Goal: Transaction & Acquisition: Book appointment/travel/reservation

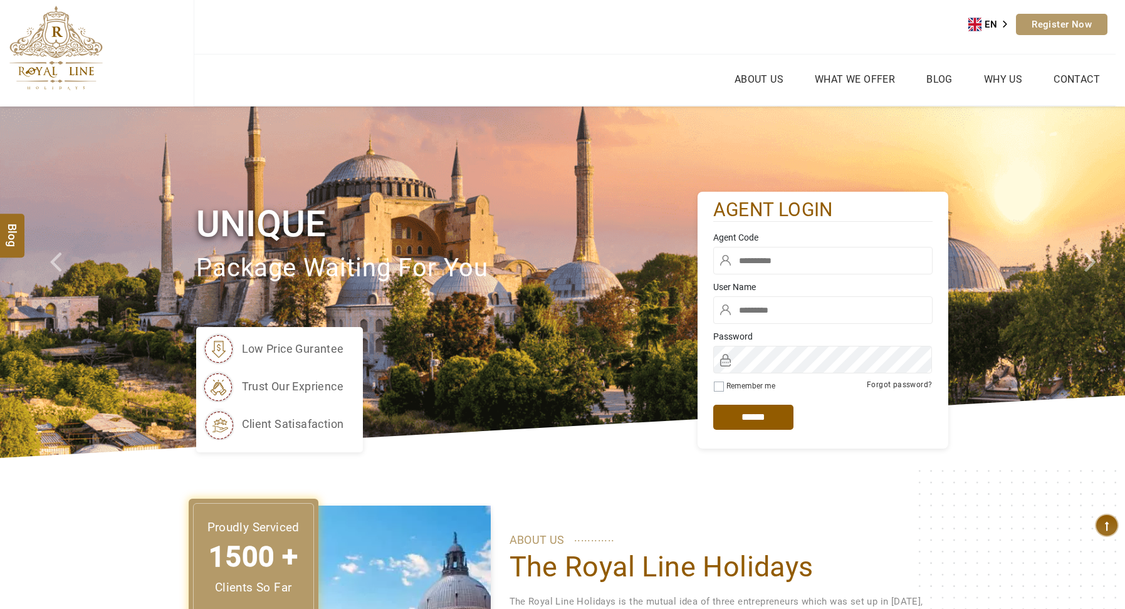
type input "***"
click at [766, 263] on input "text" at bounding box center [822, 261] width 219 height 28
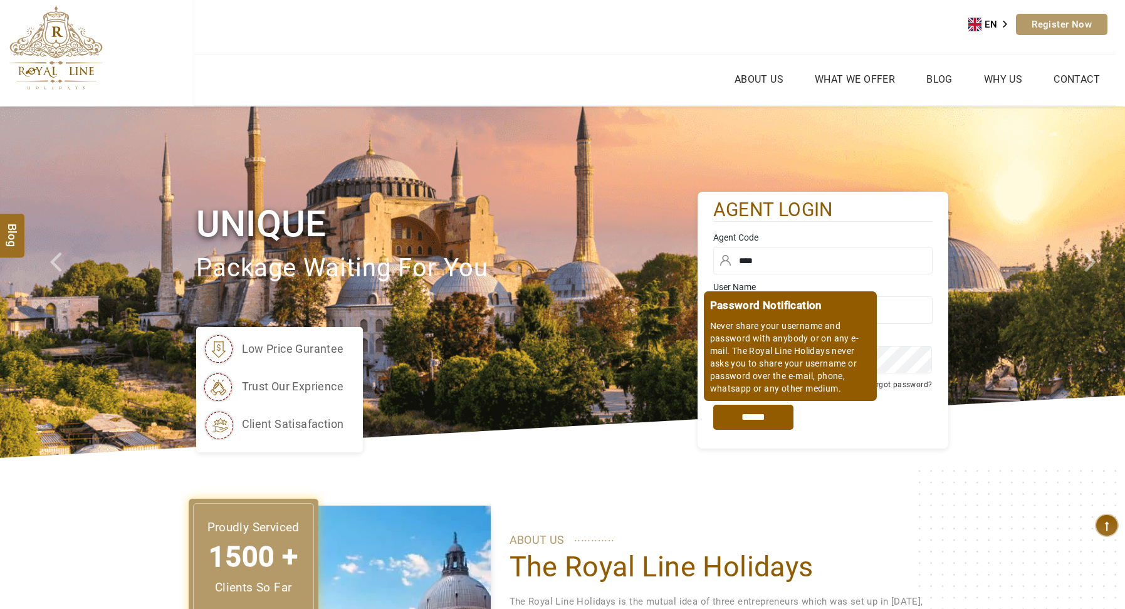
type input "****"
click at [744, 411] on input "*****" at bounding box center [753, 417] width 80 height 25
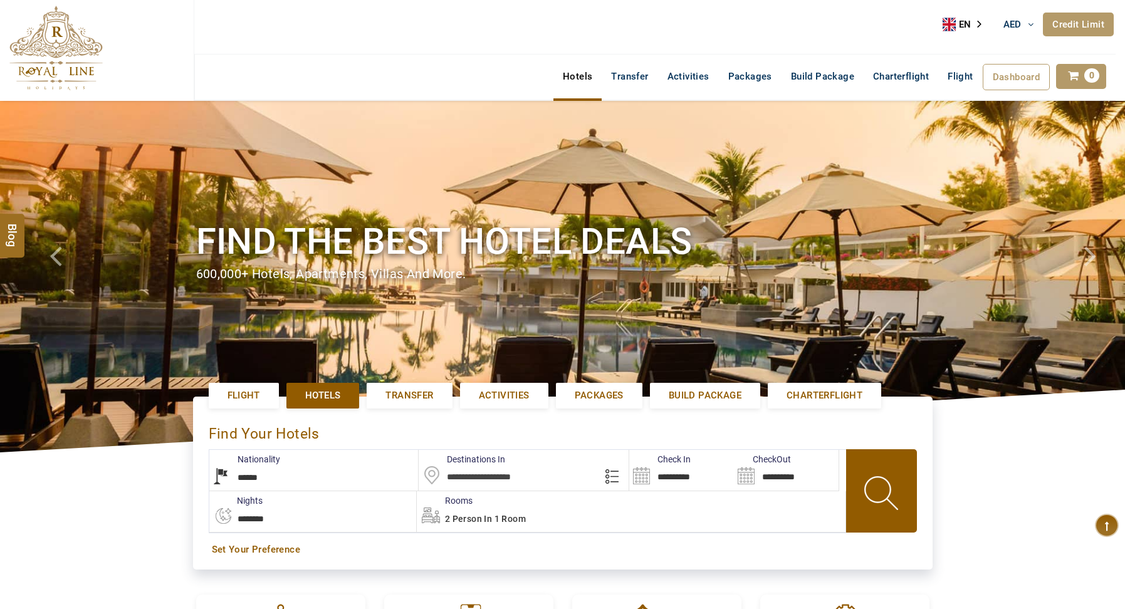
click at [368, 483] on select "**********" at bounding box center [313, 470] width 209 height 41
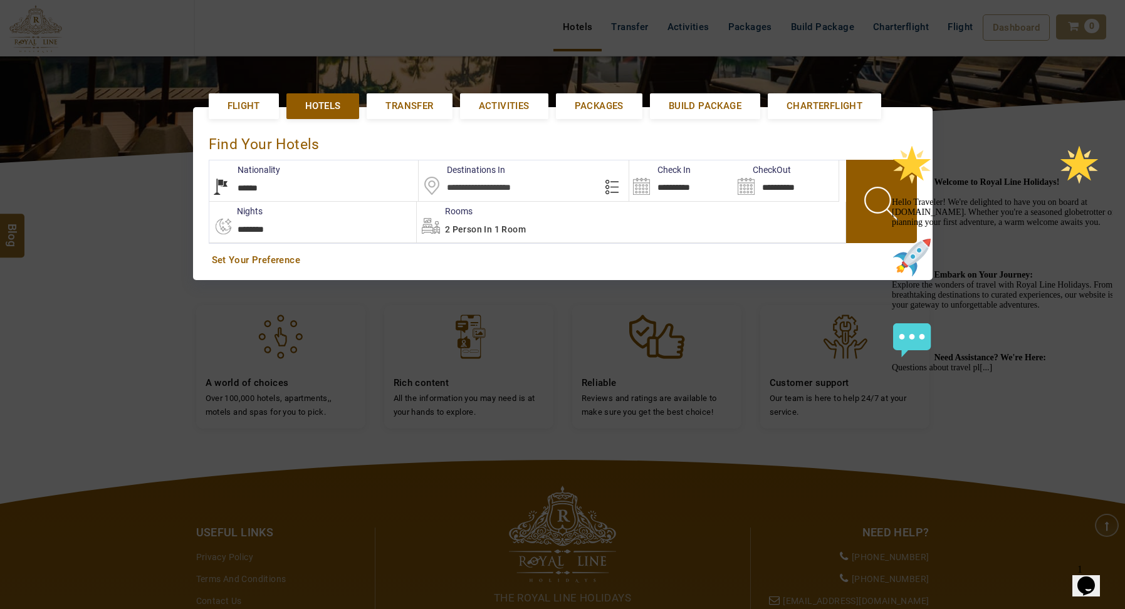
select select "*****"
click at [489, 177] on input "text" at bounding box center [524, 180] width 210 height 41
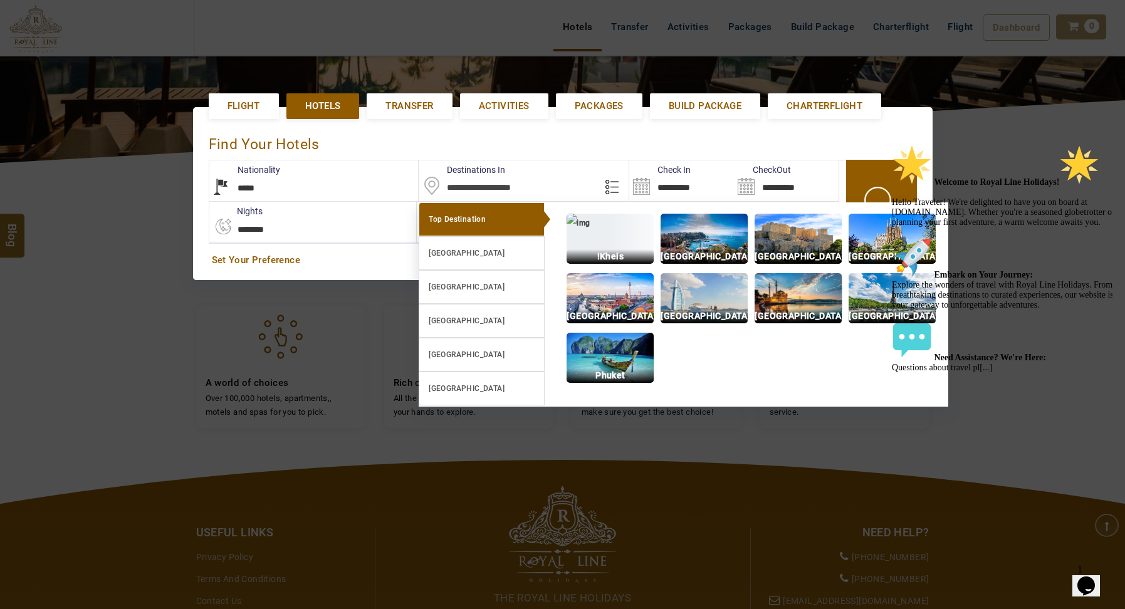
click at [782, 308] on img at bounding box center [798, 298] width 87 height 50
type input "**********"
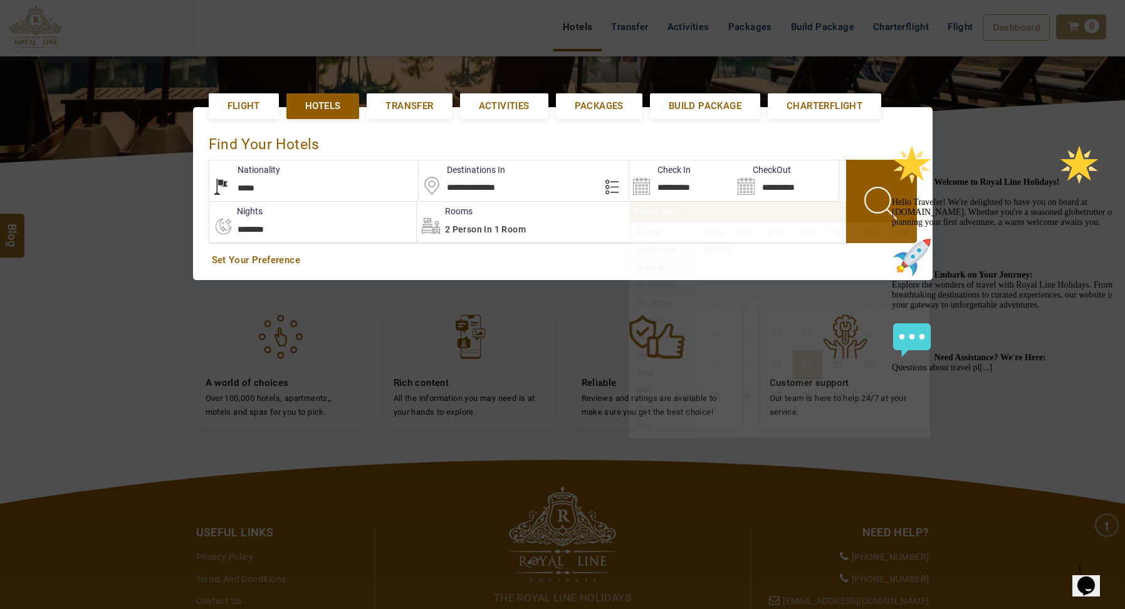
click at [684, 197] on input "**********" at bounding box center [681, 180] width 105 height 41
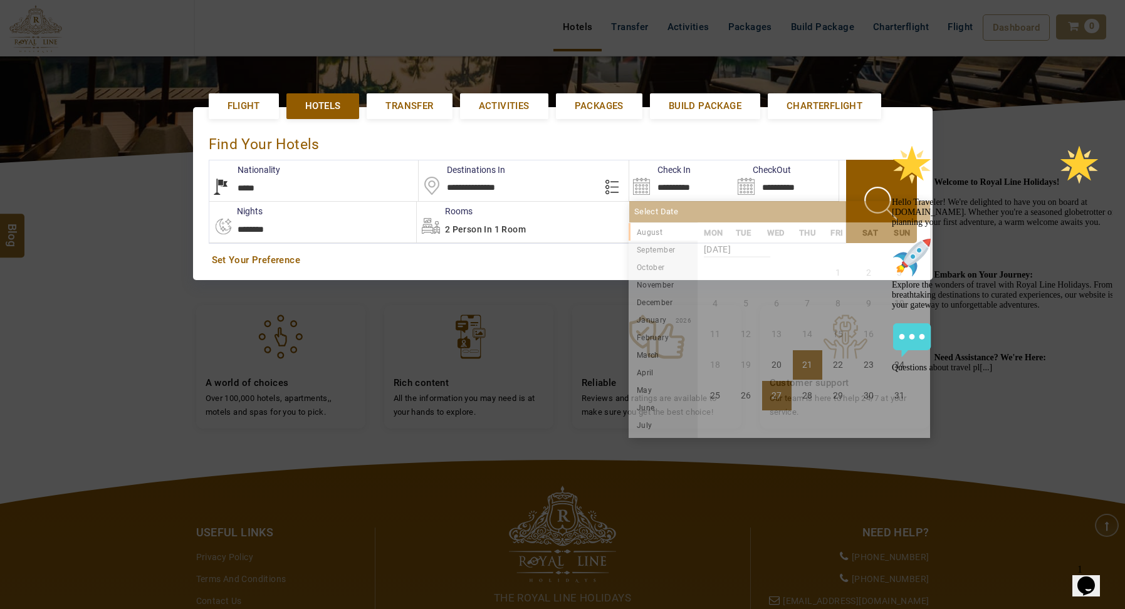
click at [782, 397] on li "27" at bounding box center [776, 395] width 29 height 29
type input "**********"
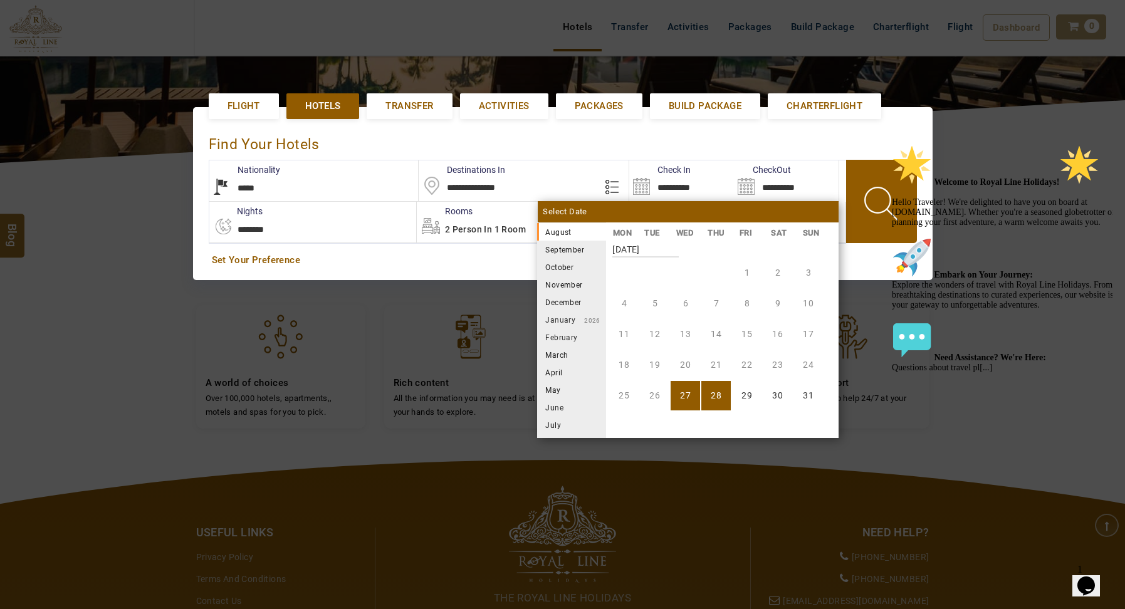
click at [724, 400] on li "28" at bounding box center [715, 395] width 29 height 29
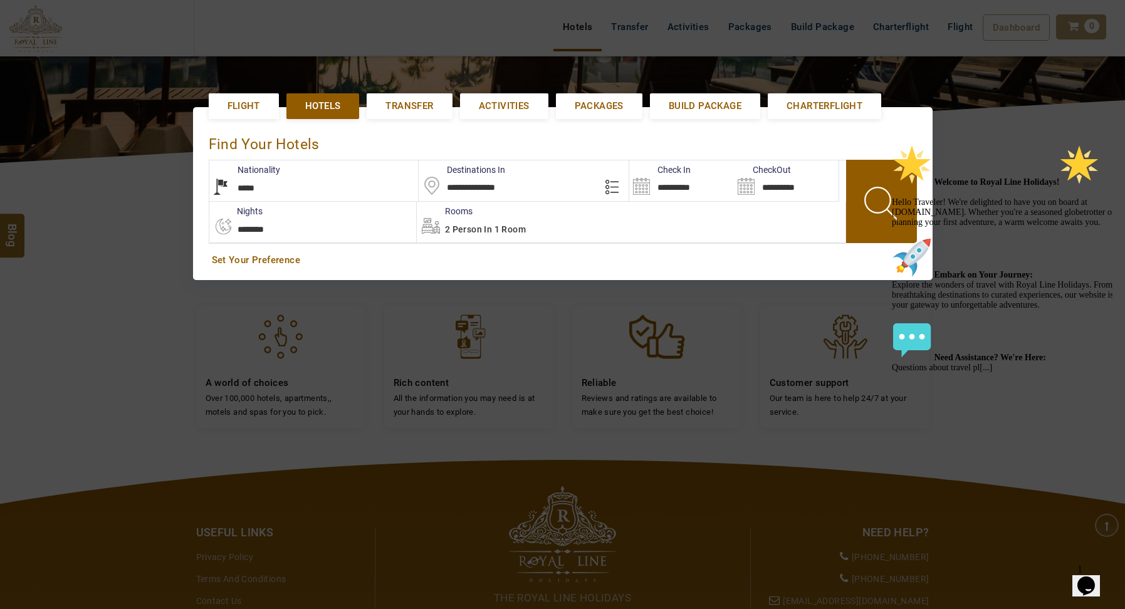
click at [865, 190] on span at bounding box center [882, 206] width 56 height 62
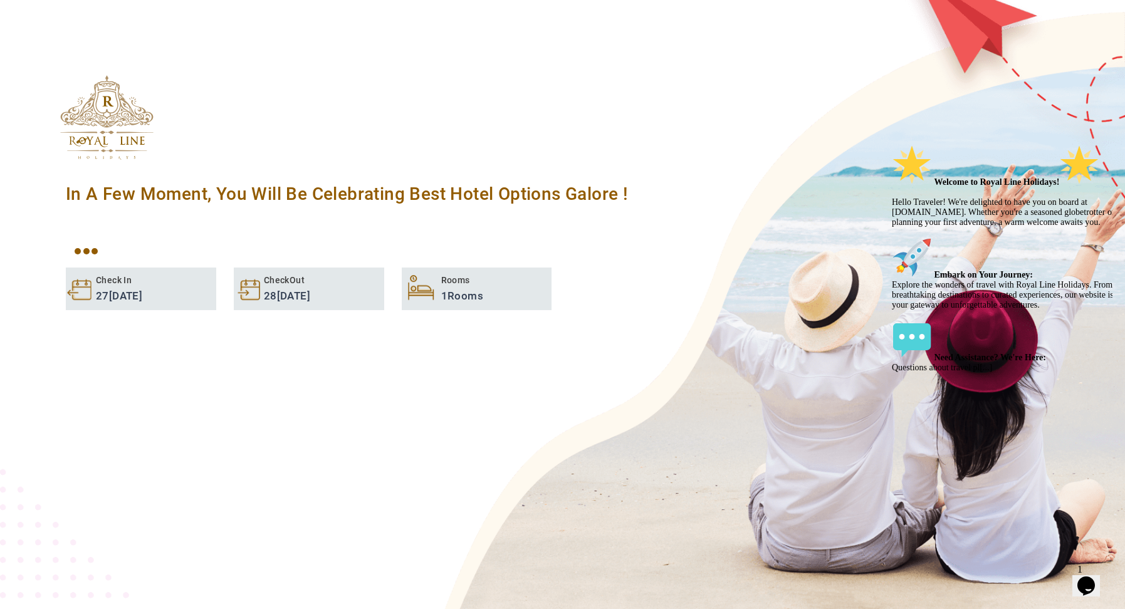
click at [1090, 145] on div "Chat attention grabber" at bounding box center [1005, 145] width 226 height 0
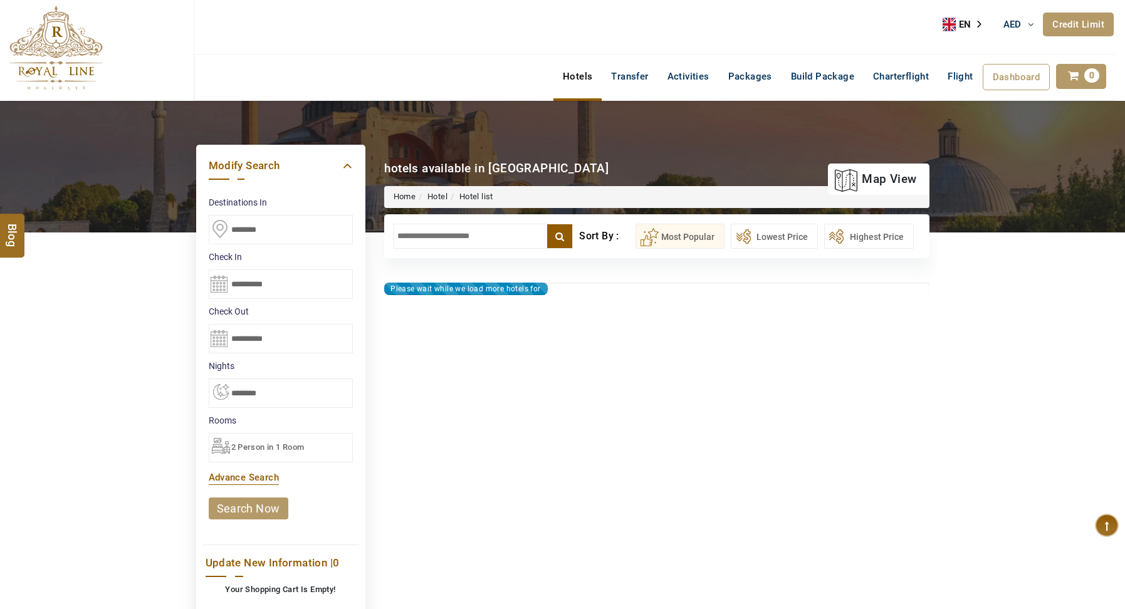
click at [435, 237] on input "text" at bounding box center [484, 236] width 180 height 25
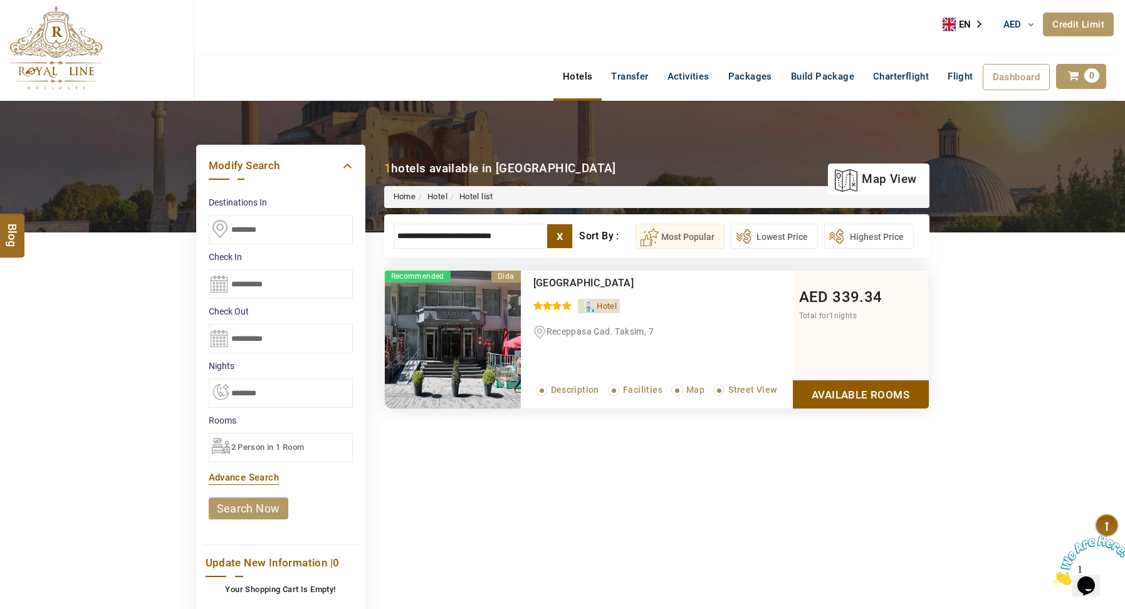
type input "**********"
click at [832, 397] on link "Available Rooms" at bounding box center [861, 394] width 136 height 28
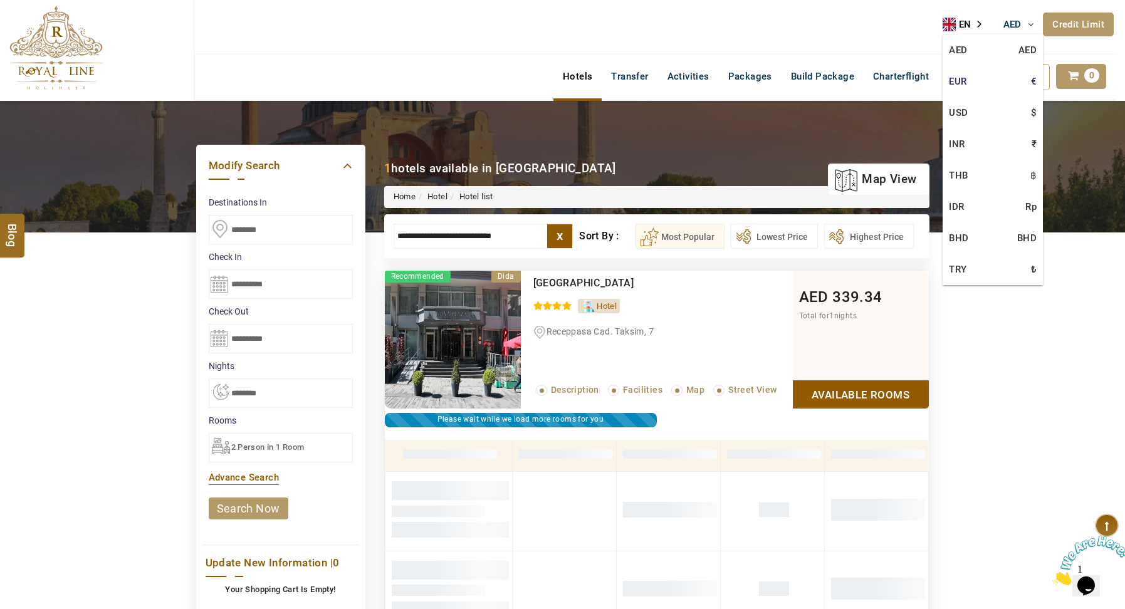
click at [975, 81] on link "EUR €" at bounding box center [993, 81] width 100 height 31
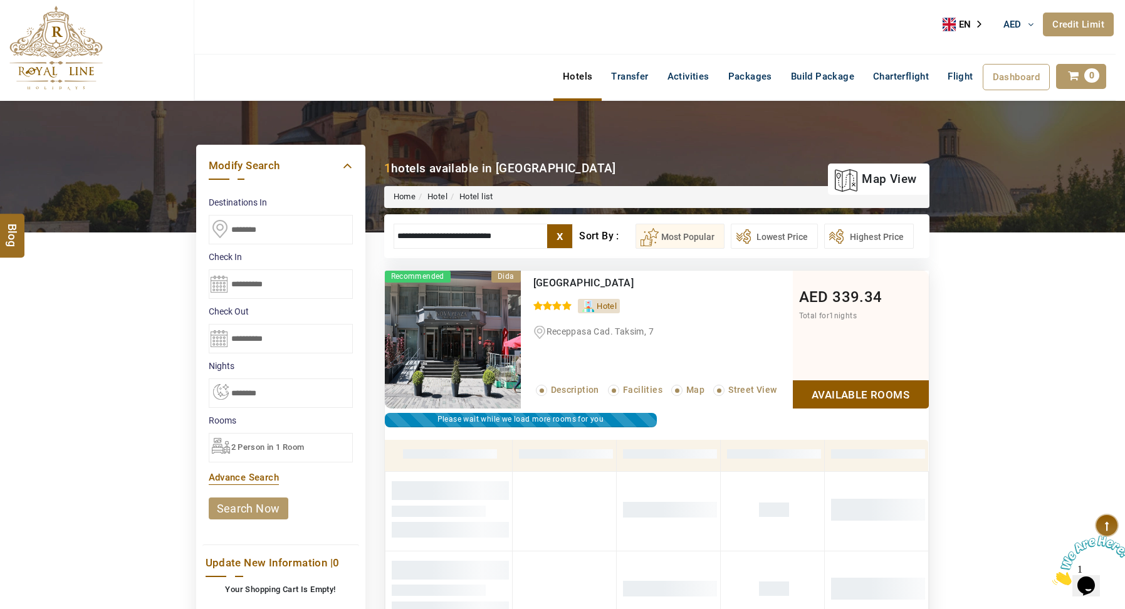
click at [0, 0] on link "EUR €" at bounding box center [0, 0] width 0 height 0
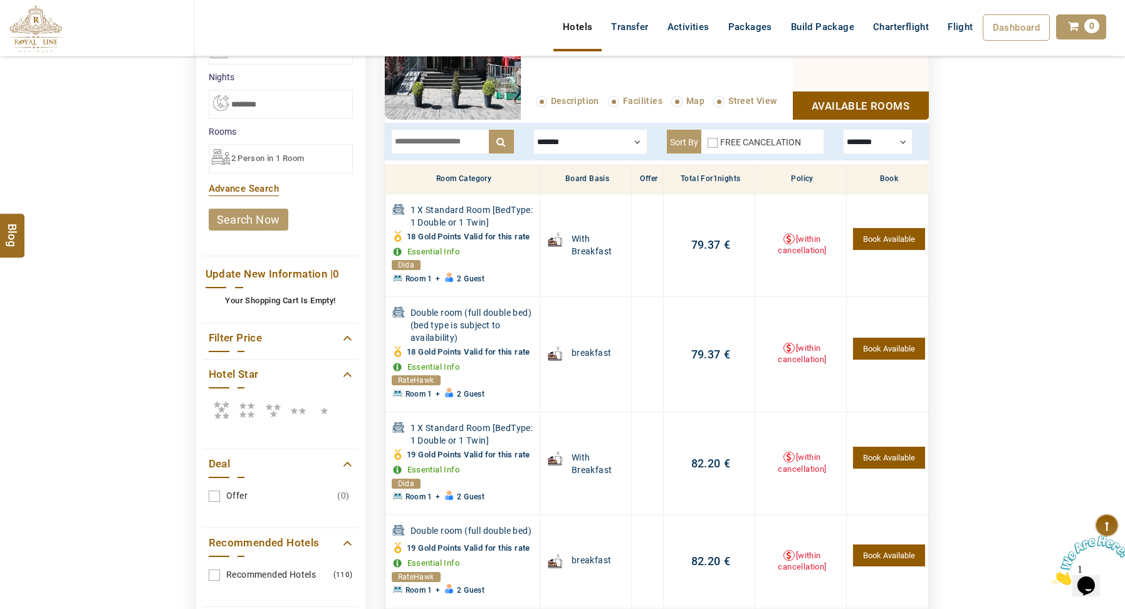
scroll to position [300, 0]
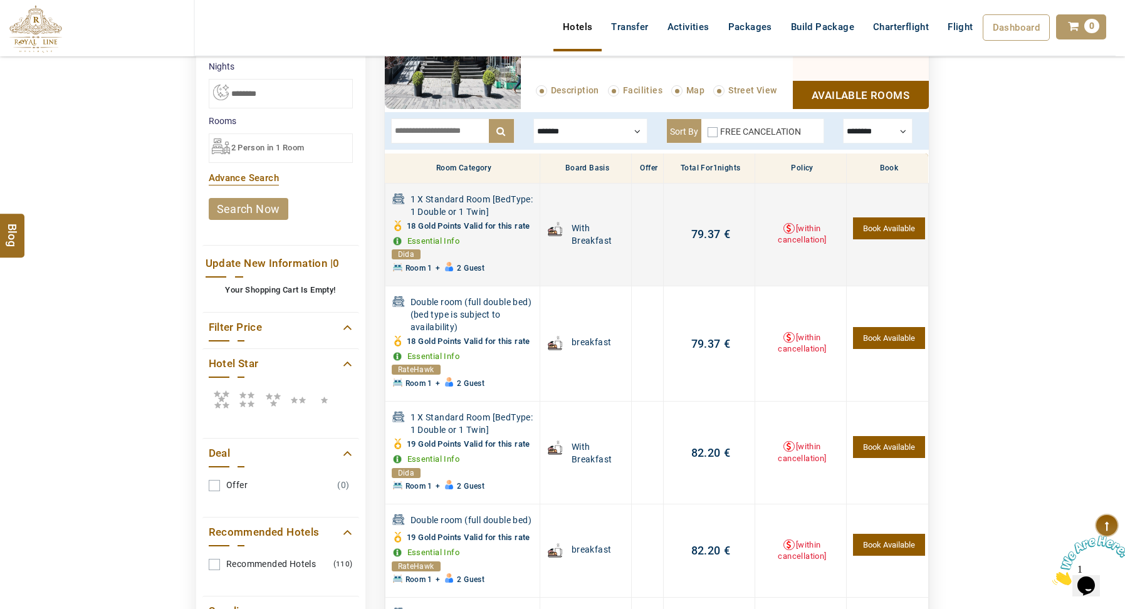
click at [724, 234] on span "€" at bounding box center [725, 233] width 9 height 13
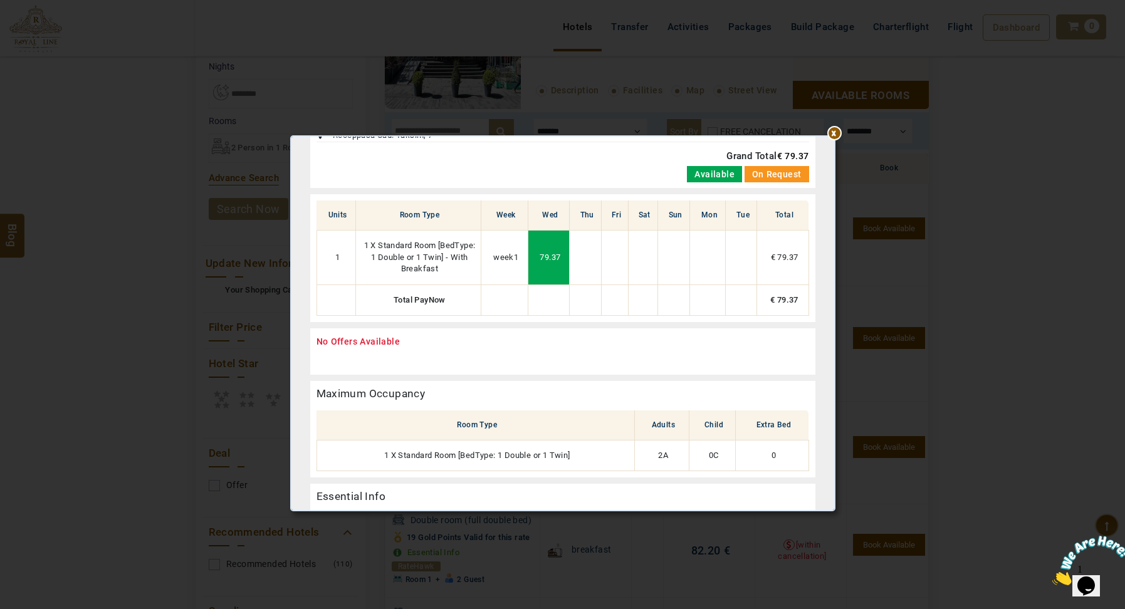
scroll to position [83, 0]
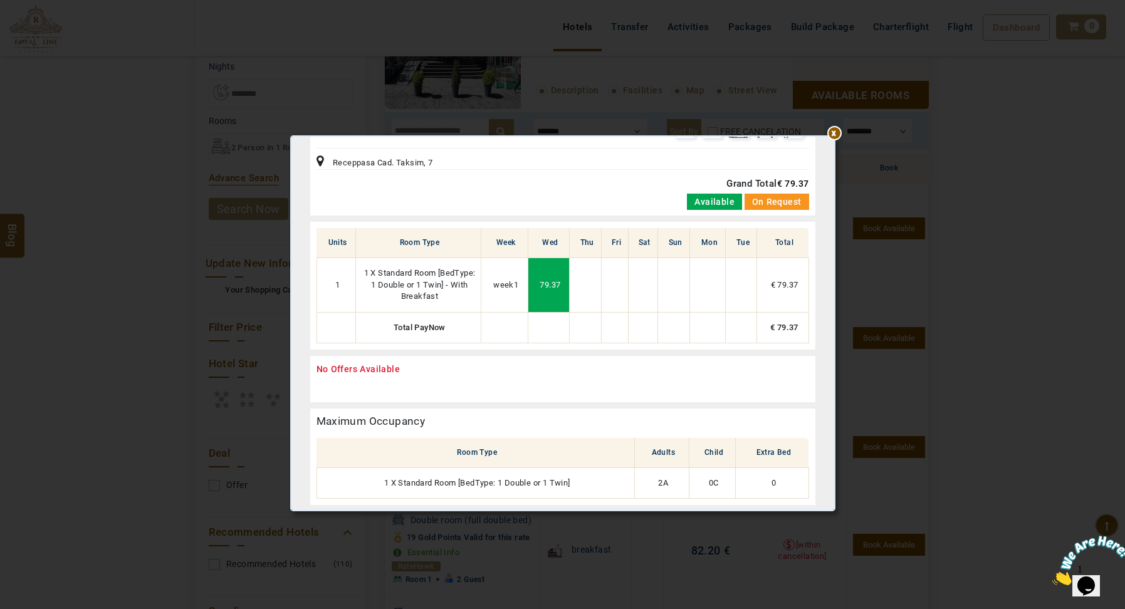
click at [830, 101] on div at bounding box center [563, 101] width 536 height 0
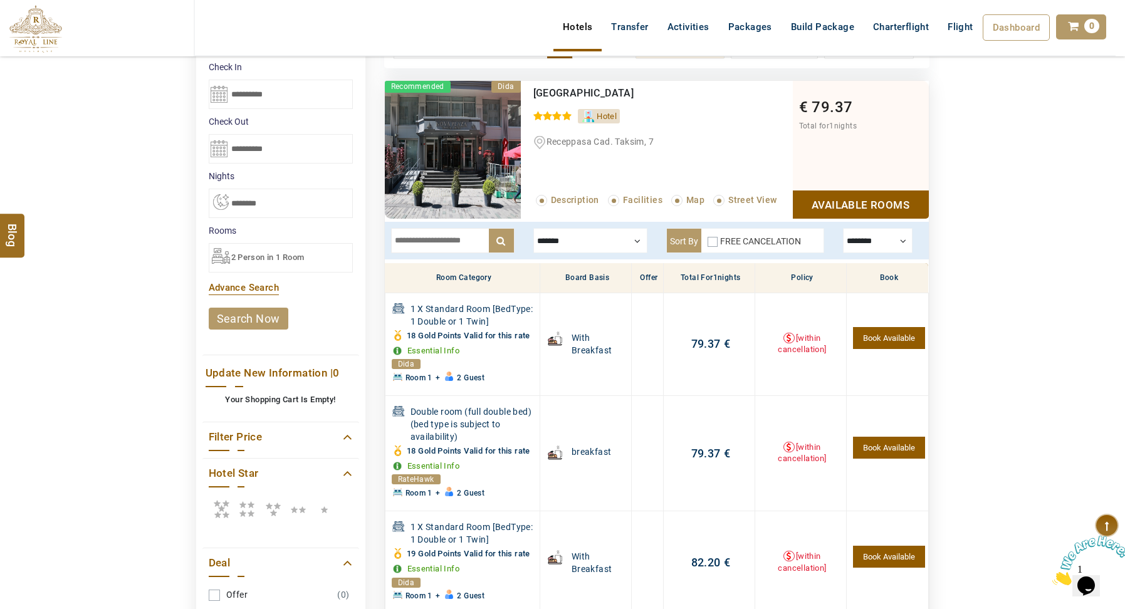
scroll to position [191, 0]
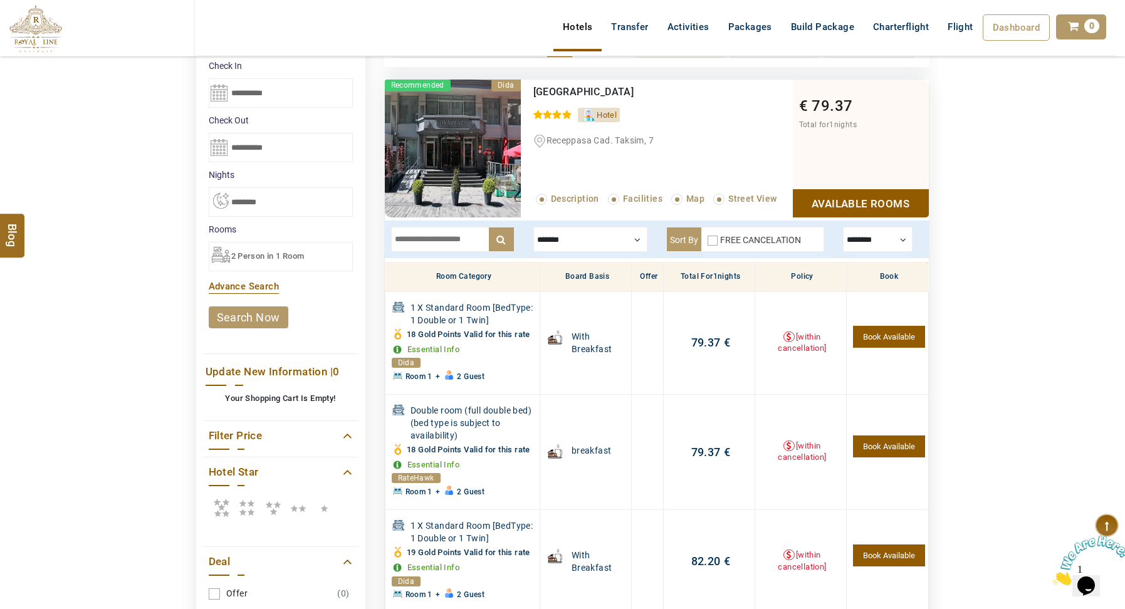
click at [855, 239] on div at bounding box center [878, 239] width 70 height 25
click at [855, 238] on div at bounding box center [878, 239] width 70 height 25
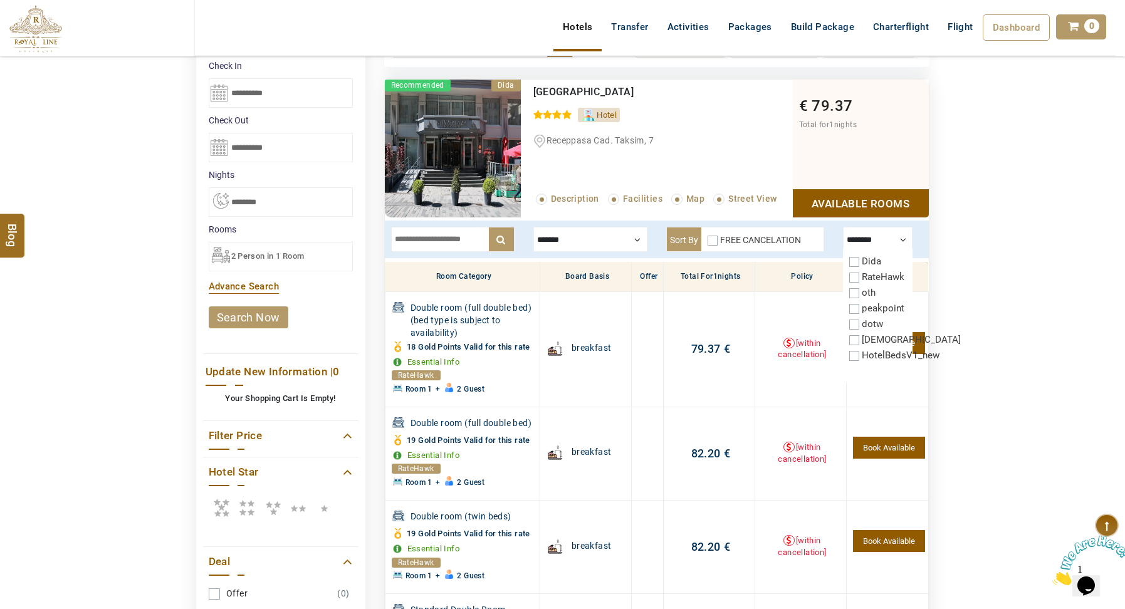
click at [862, 283] on label "RateHawk" at bounding box center [883, 276] width 43 height 11
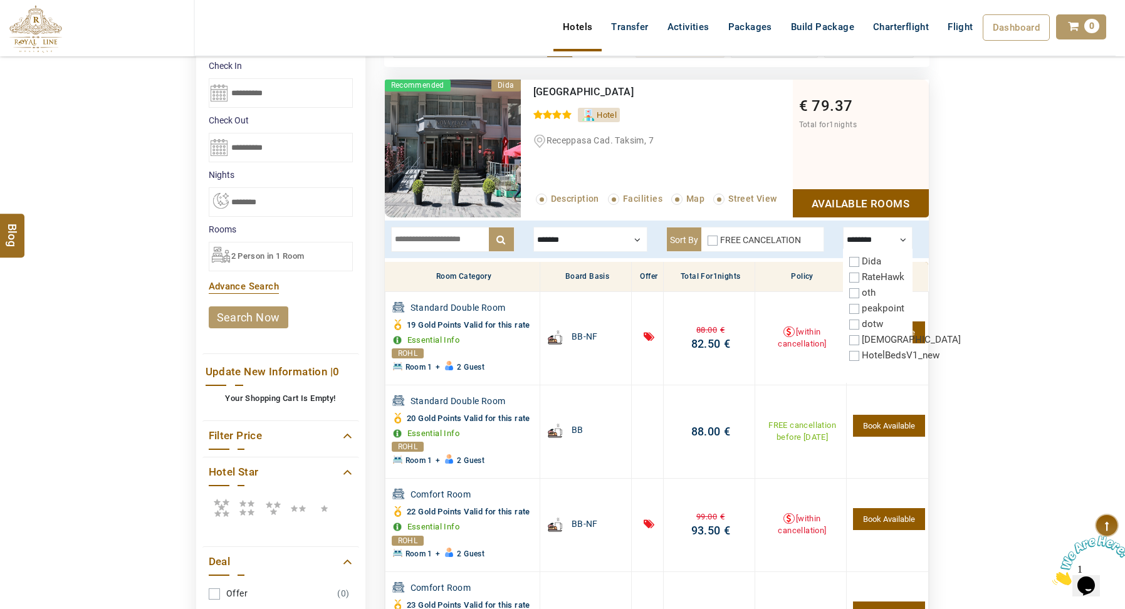
scroll to position [189, 0]
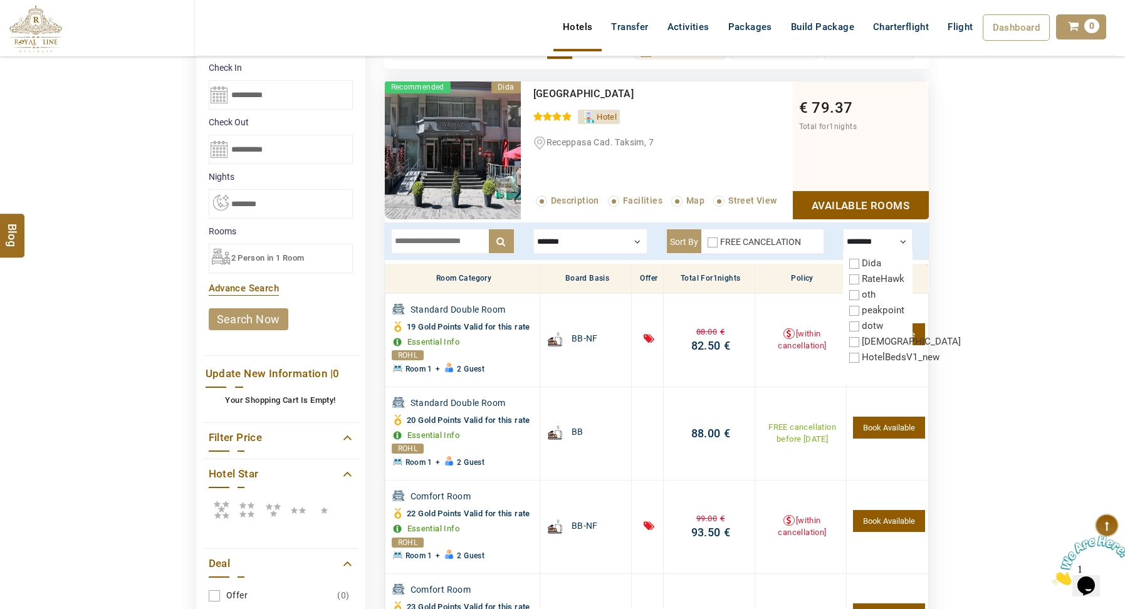
click at [956, 276] on div "DESTINATION + Add Destination Nationality [GEOGRAPHIC_DATA] [DEMOGRAPHIC_DATA] …" at bounding box center [562, 435] width 1125 height 1047
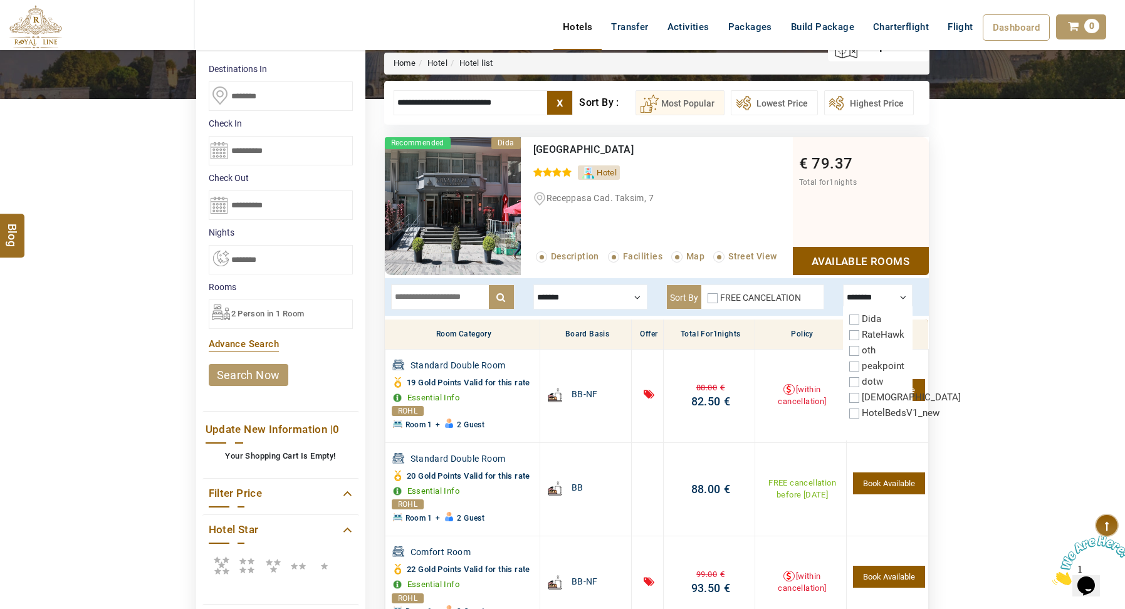
scroll to position [39, 0]
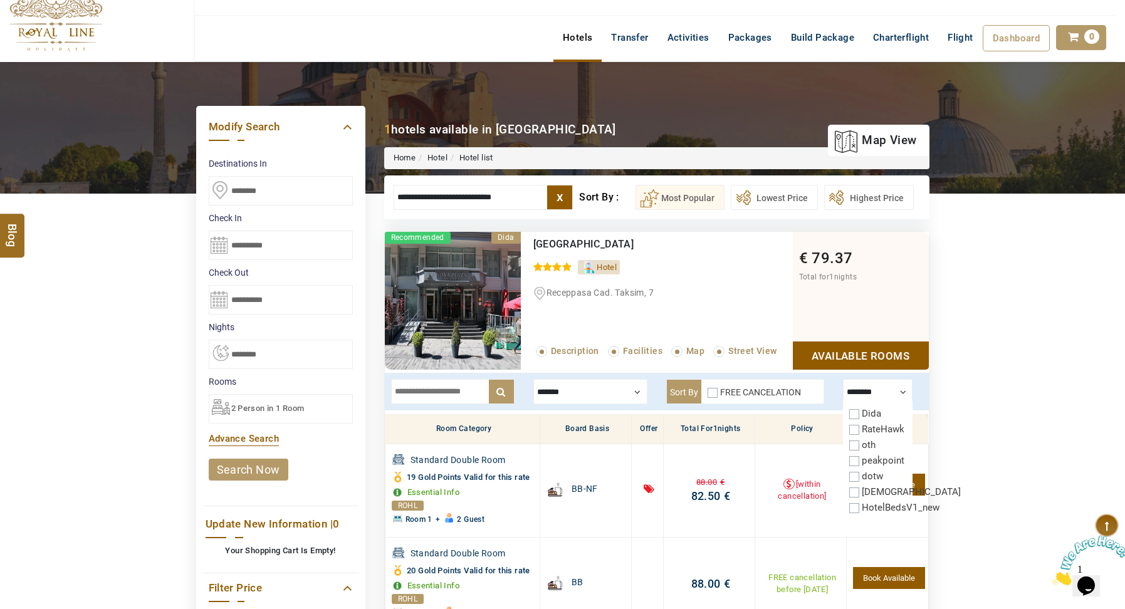
click at [560, 205] on label "x" at bounding box center [559, 198] width 25 height 24
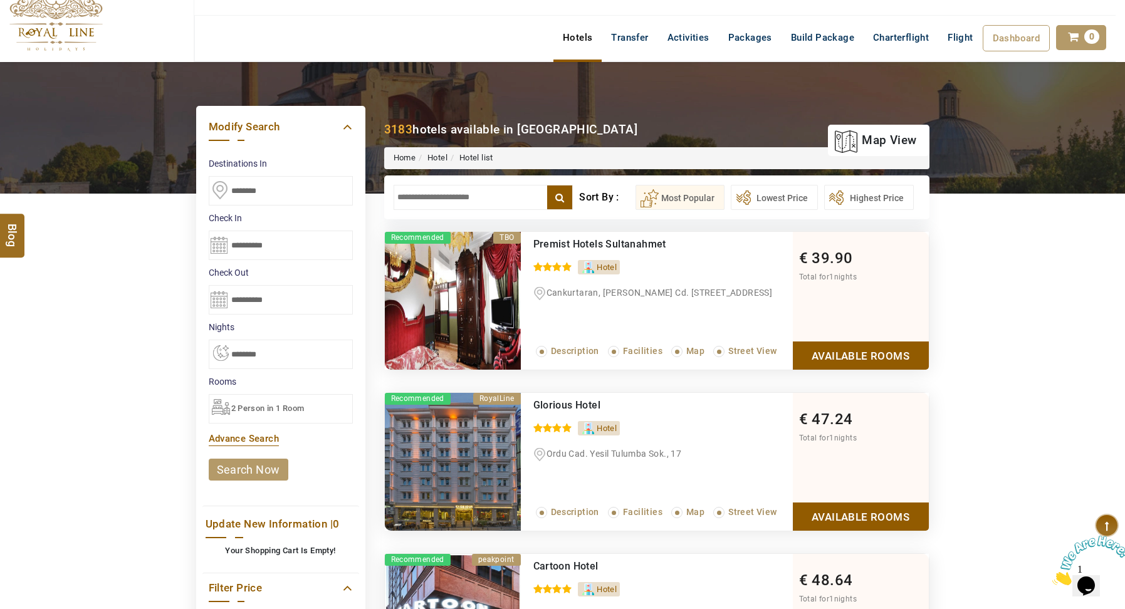
click at [503, 209] on input "text" at bounding box center [484, 197] width 180 height 25
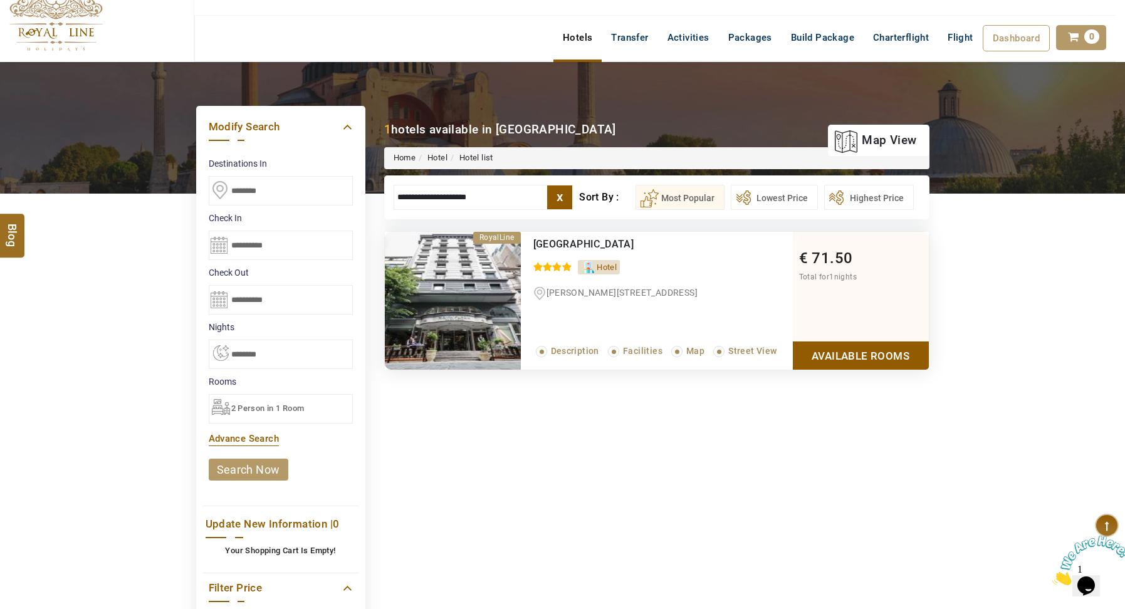
type input "**********"
click at [800, 353] on link "Available Rooms" at bounding box center [861, 356] width 136 height 28
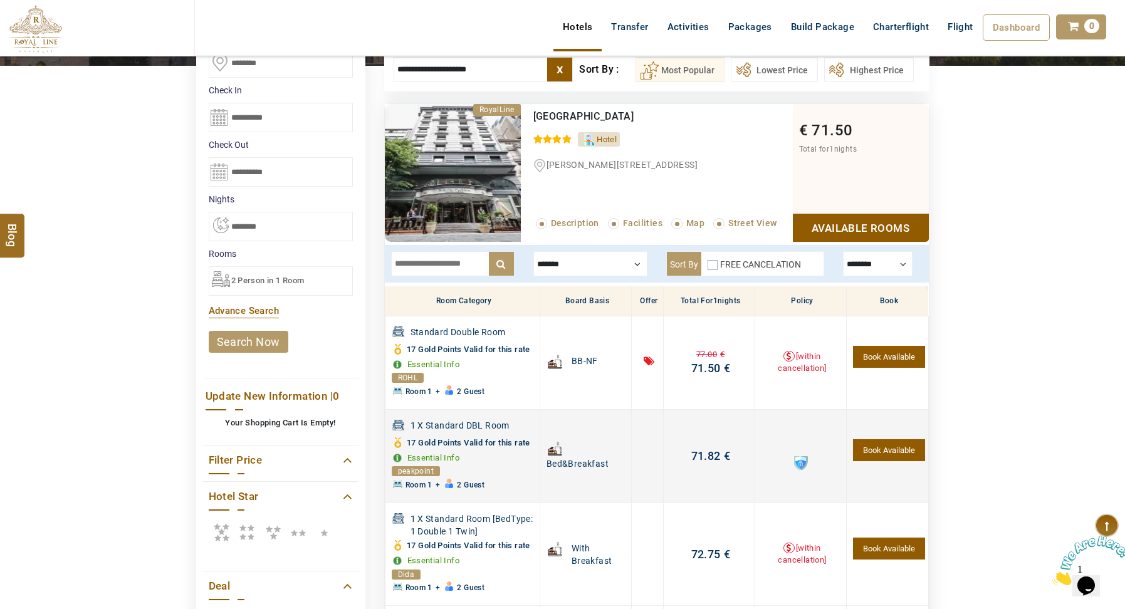
scroll to position [165, 0]
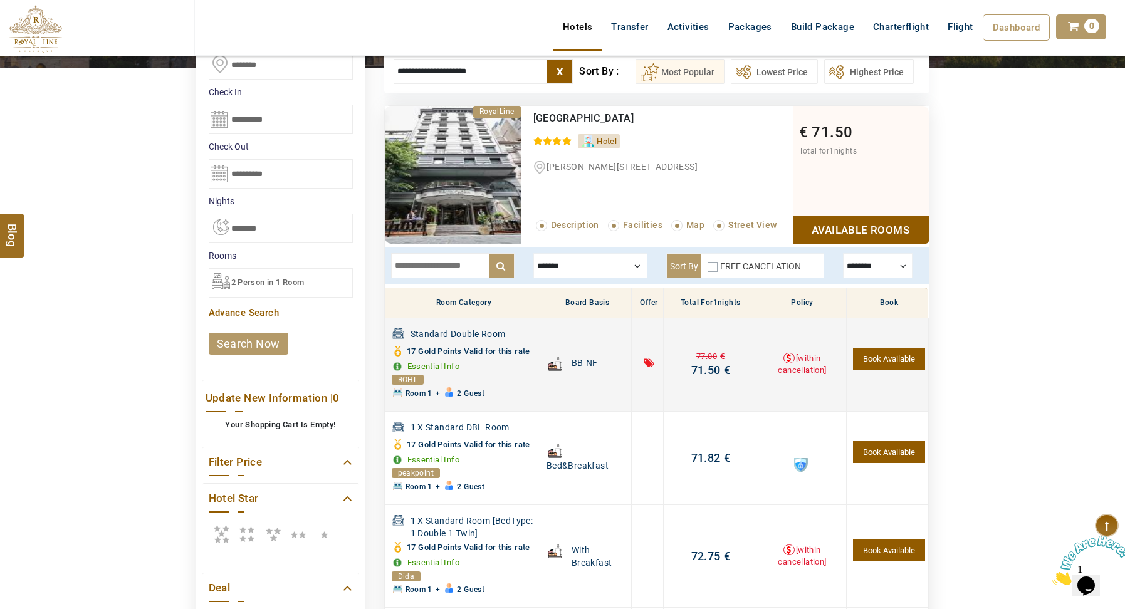
click at [713, 372] on span "71.50" at bounding box center [705, 369] width 29 height 13
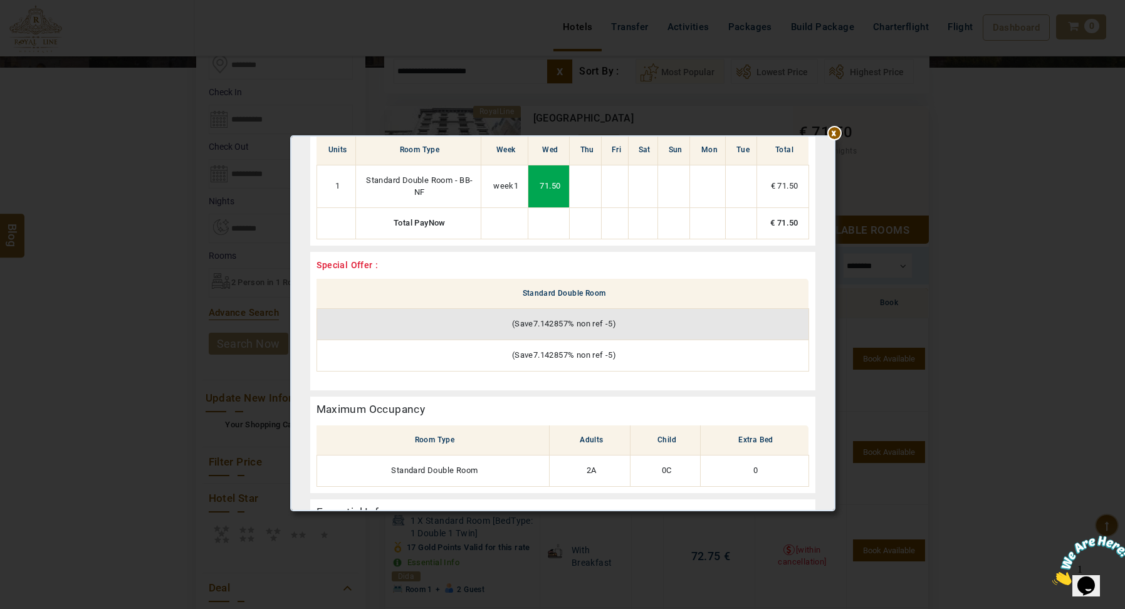
scroll to position [44, 0]
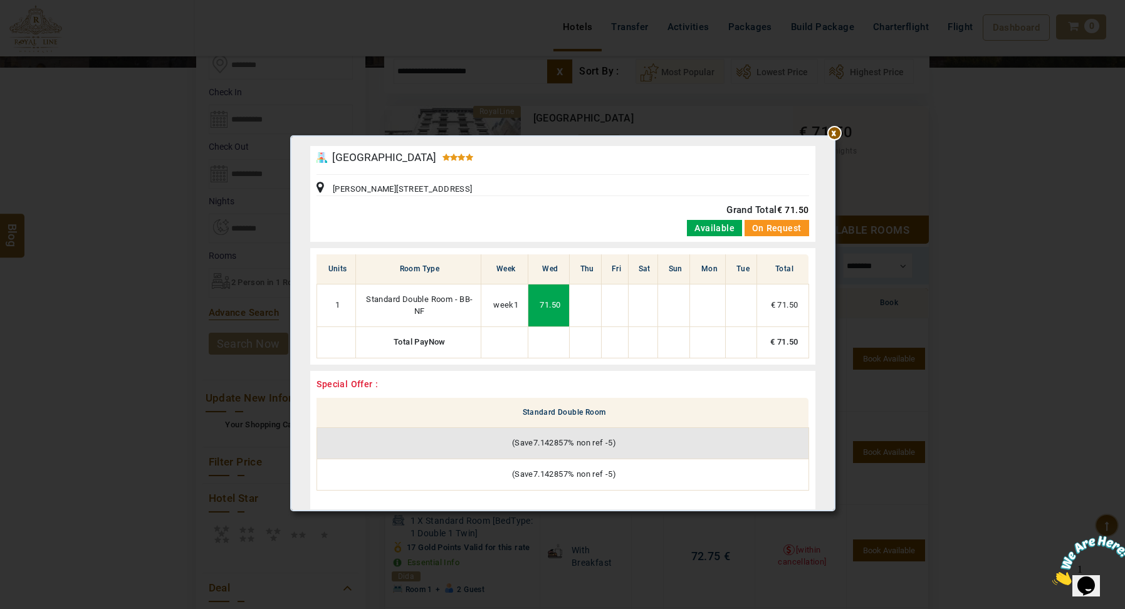
click at [831, 140] on div at bounding box center [563, 140] width 536 height 0
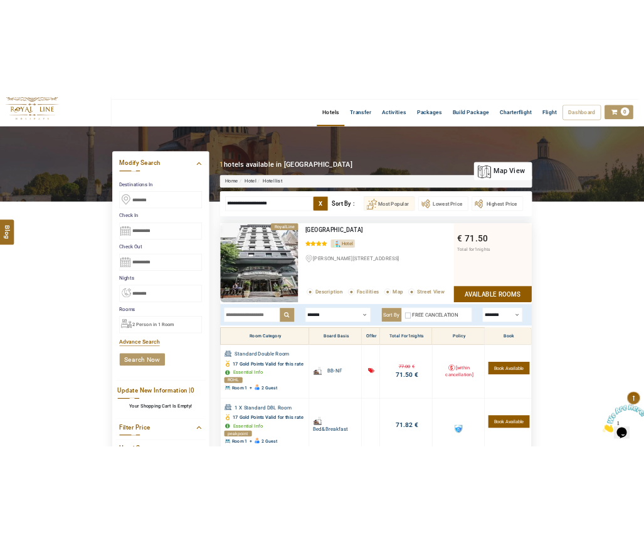
scroll to position [49, 0]
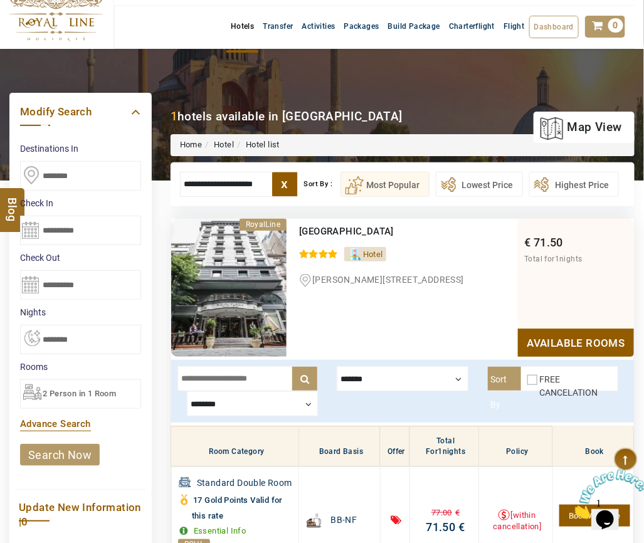
click at [287, 177] on label "x" at bounding box center [284, 184] width 25 height 24
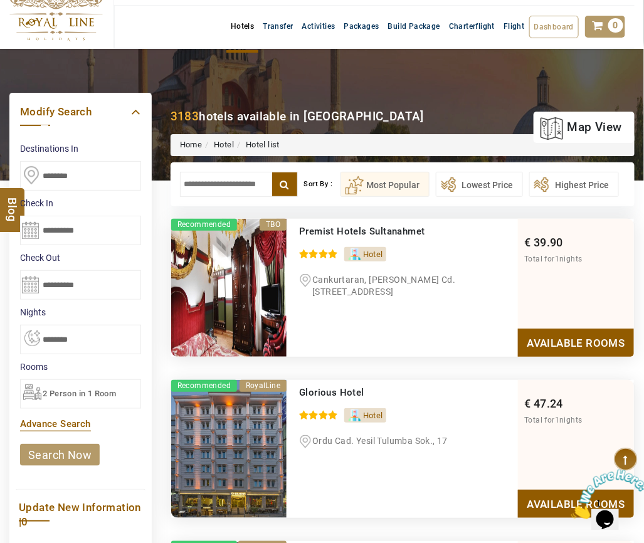
click at [227, 187] on input "text" at bounding box center [239, 184] width 118 height 25
type input "*"
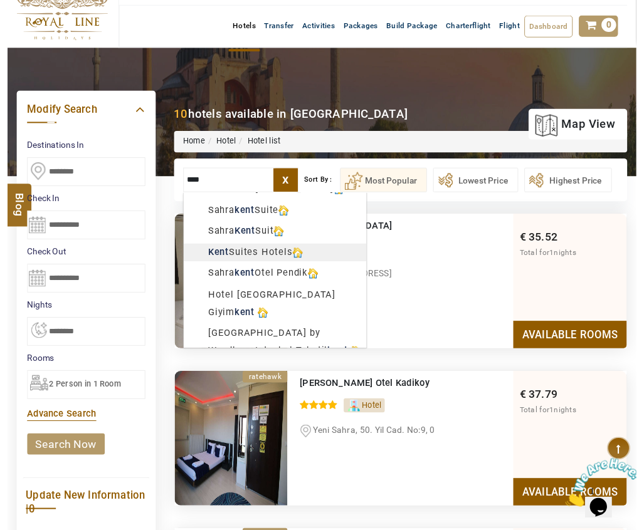
scroll to position [61, 0]
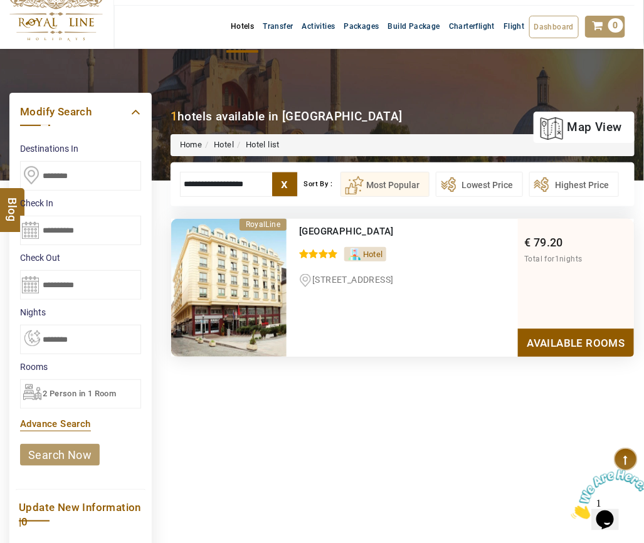
type input "**********"
click at [561, 338] on link "Available Rooms" at bounding box center [576, 342] width 116 height 28
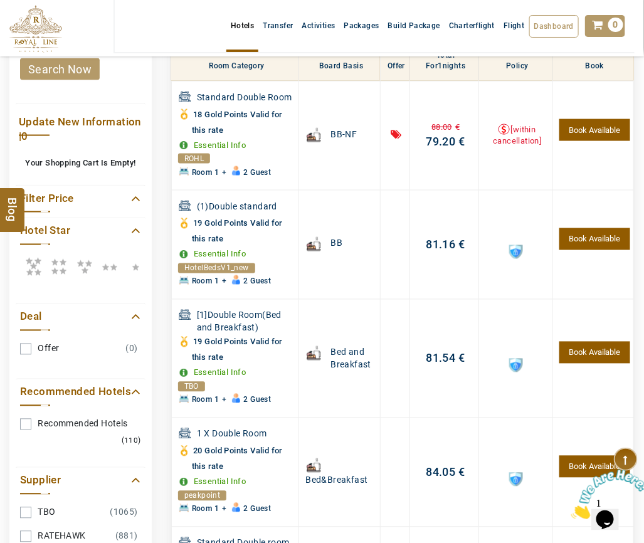
scroll to position [432, 0]
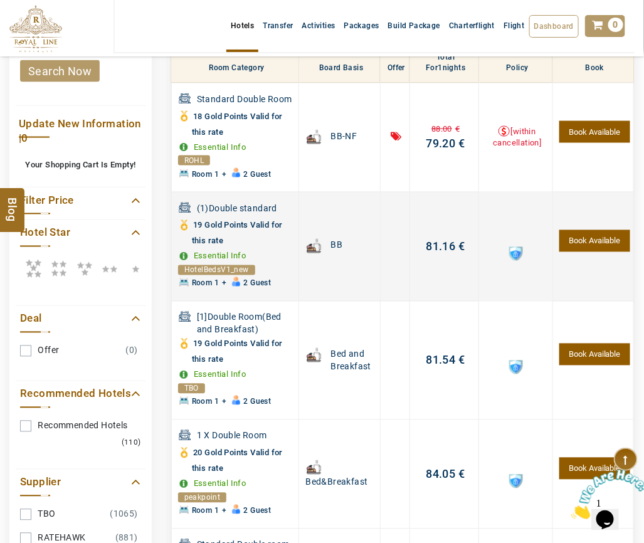
click at [510, 249] on span at bounding box center [516, 254] width 14 height 14
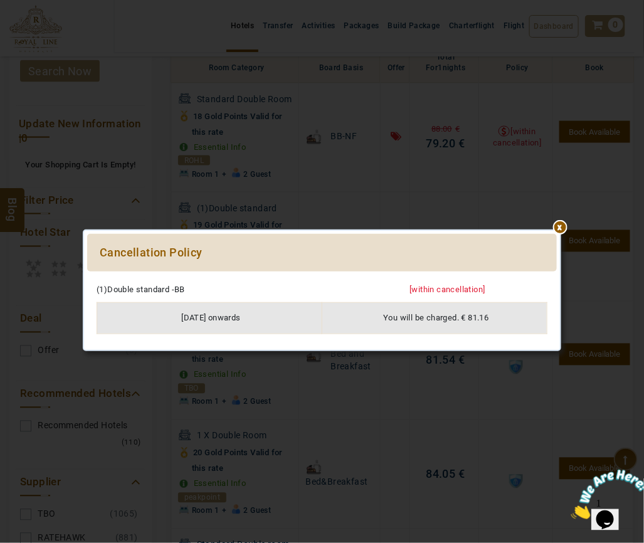
click at [557, 278] on div at bounding box center [321, 278] width 469 height 0
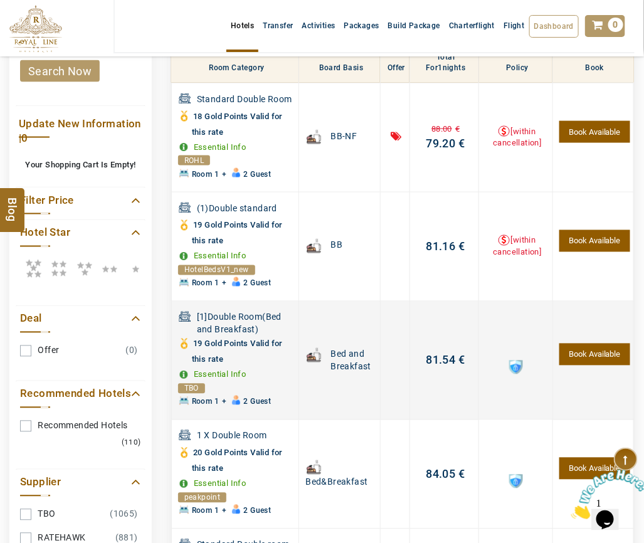
click at [509, 362] on span at bounding box center [516, 367] width 14 height 14
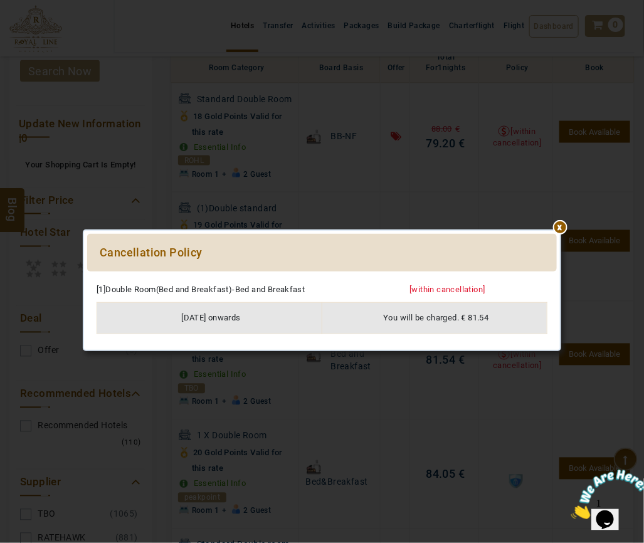
click at [557, 278] on div at bounding box center [321, 278] width 469 height 0
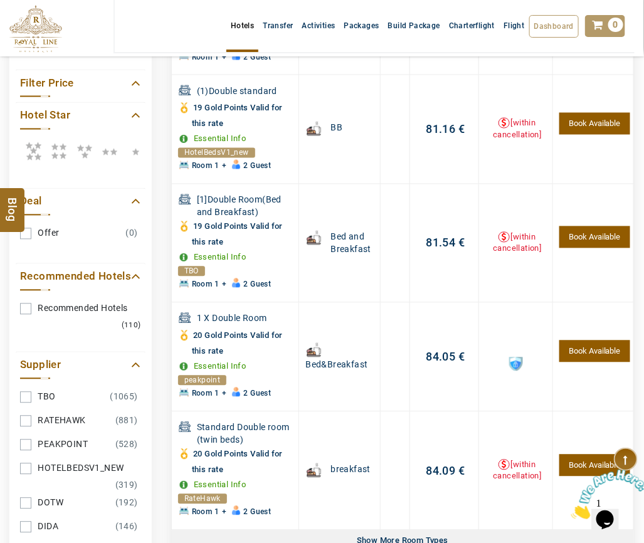
scroll to position [568, 0]
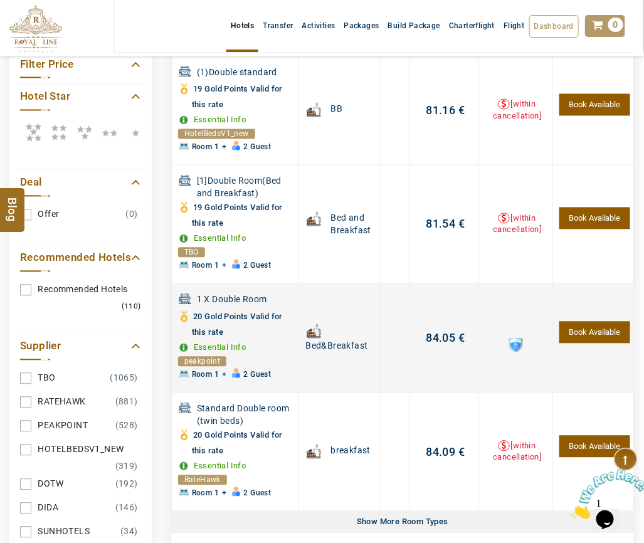
click at [514, 350] on span at bounding box center [516, 345] width 14 height 14
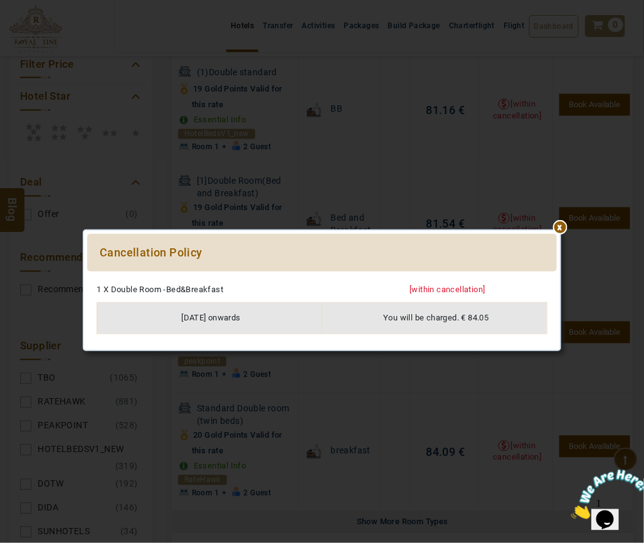
click at [557, 278] on div at bounding box center [321, 278] width 469 height 0
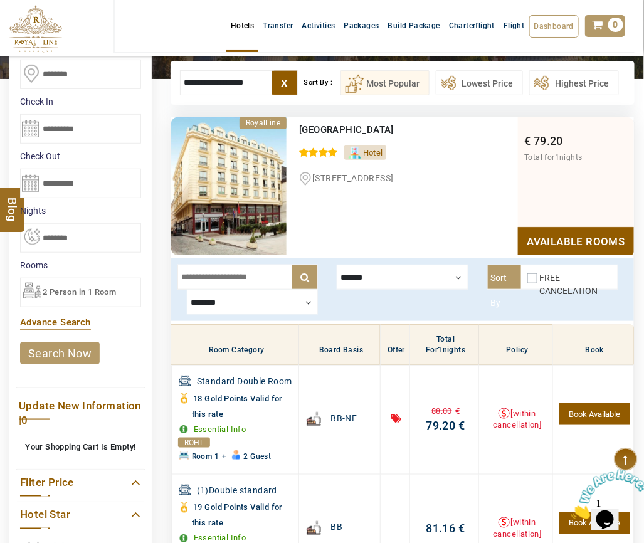
scroll to position [113, 0]
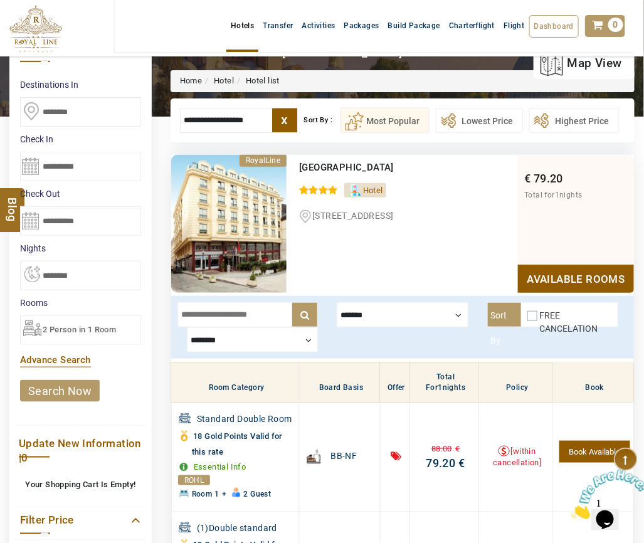
click at [296, 333] on div at bounding box center [252, 339] width 131 height 25
click at [295, 340] on div at bounding box center [252, 339] width 131 height 25
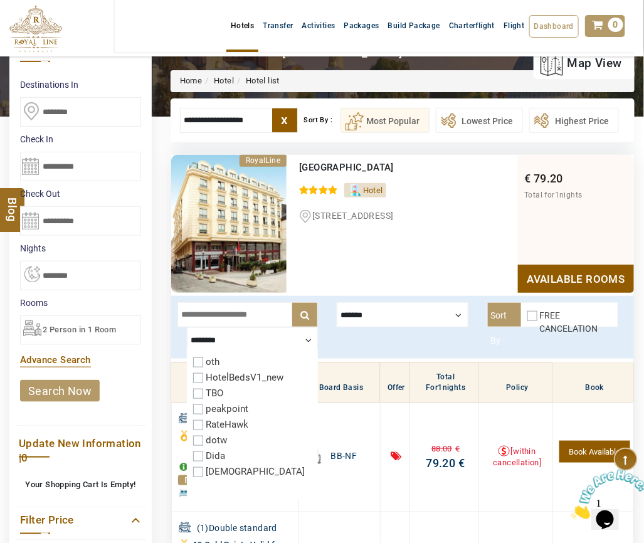
click at [380, 268] on div "[GEOGRAPHIC_DATA] 0 / 5 Hotel [STREET_ADDRESS] This stylish hotel is located in…" at bounding box center [401, 224] width 231 height 138
click at [256, 398] on div "TBO" at bounding box center [252, 393] width 118 height 13
click at [202, 395] on div "TBO" at bounding box center [252, 393] width 118 height 13
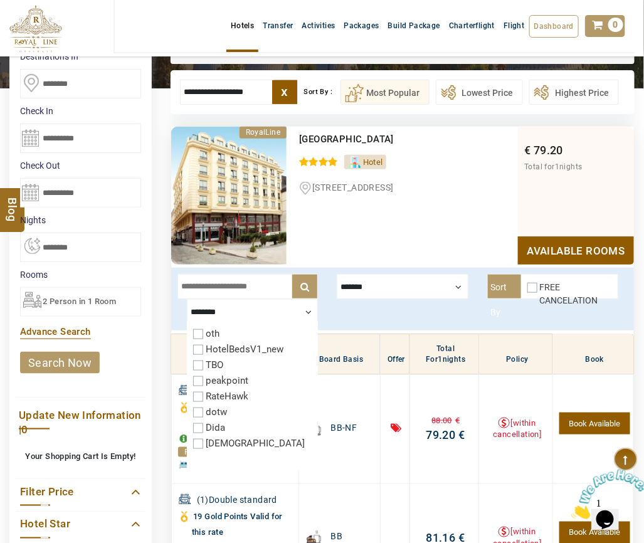
scroll to position [143, 0]
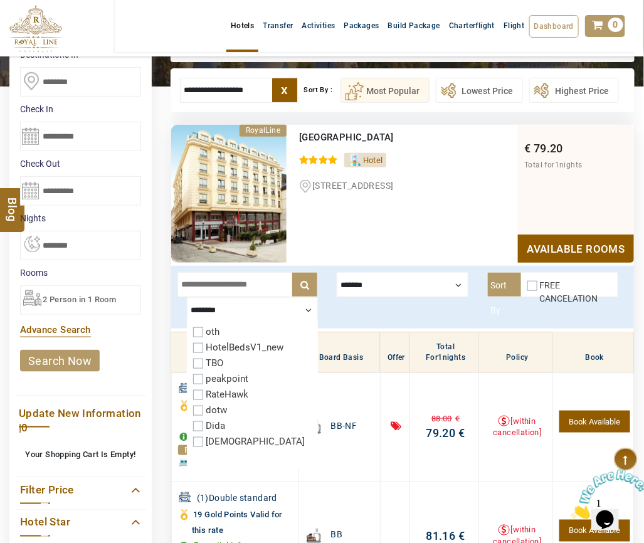
click at [431, 326] on div "x ******* Room Only Breakfast Sort By FREE CANCELATION ******** oth HotelBedsV1…" at bounding box center [402, 297] width 463 height 63
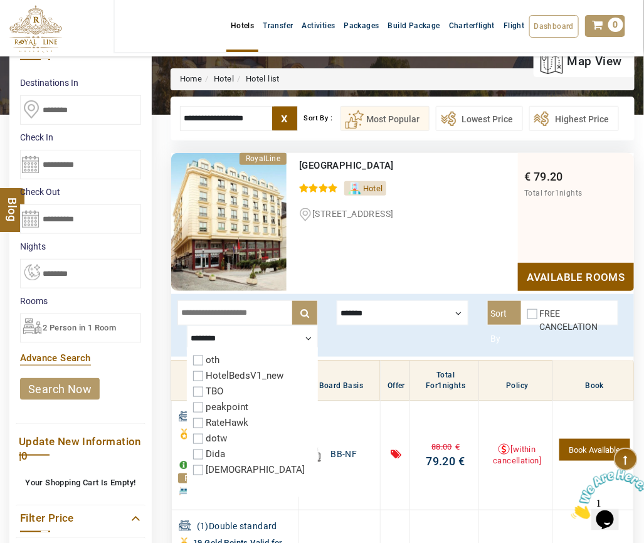
click at [363, 285] on div "[GEOGRAPHIC_DATA] 0 / 5 Hotel [STREET_ADDRESS] This stylish hotel is located in…" at bounding box center [401, 222] width 231 height 138
click at [308, 335] on div at bounding box center [252, 337] width 131 height 25
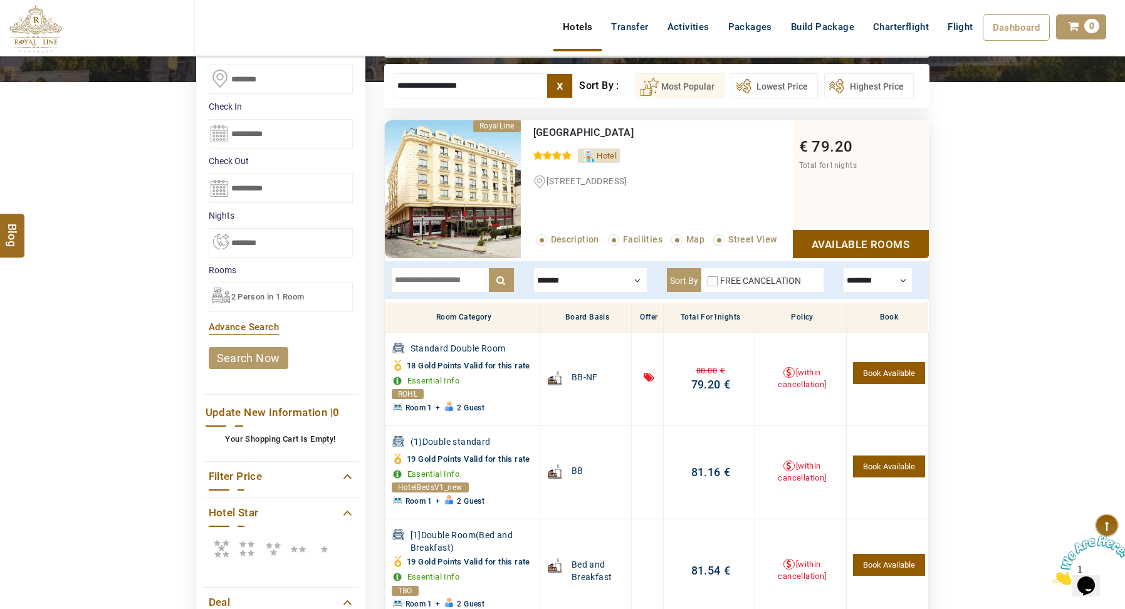
scroll to position [0, 0]
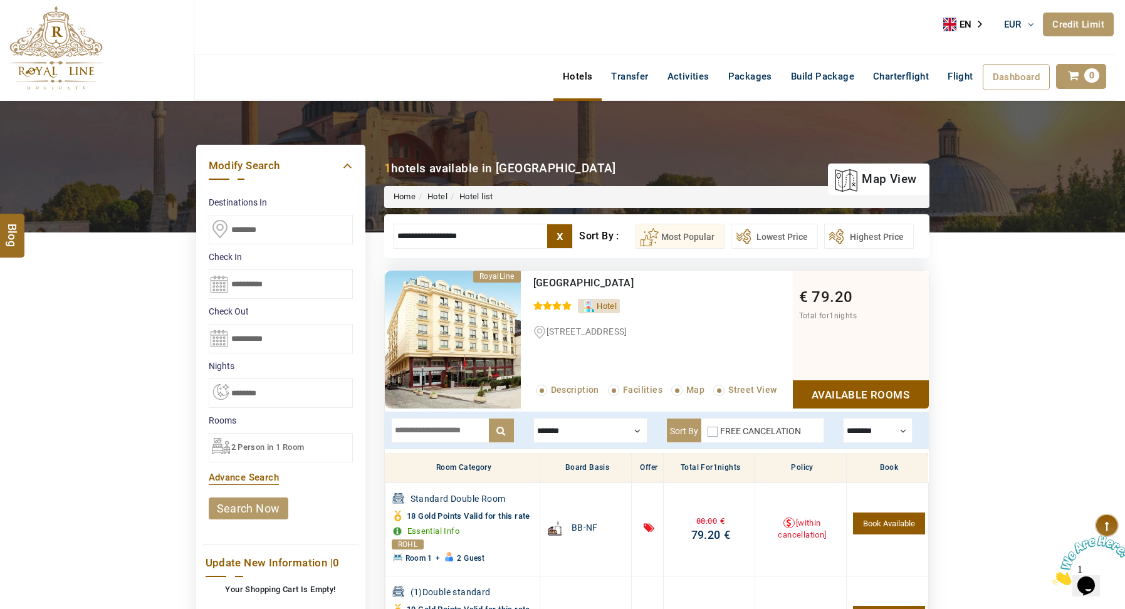
click at [556, 238] on label "x" at bounding box center [559, 236] width 25 height 24
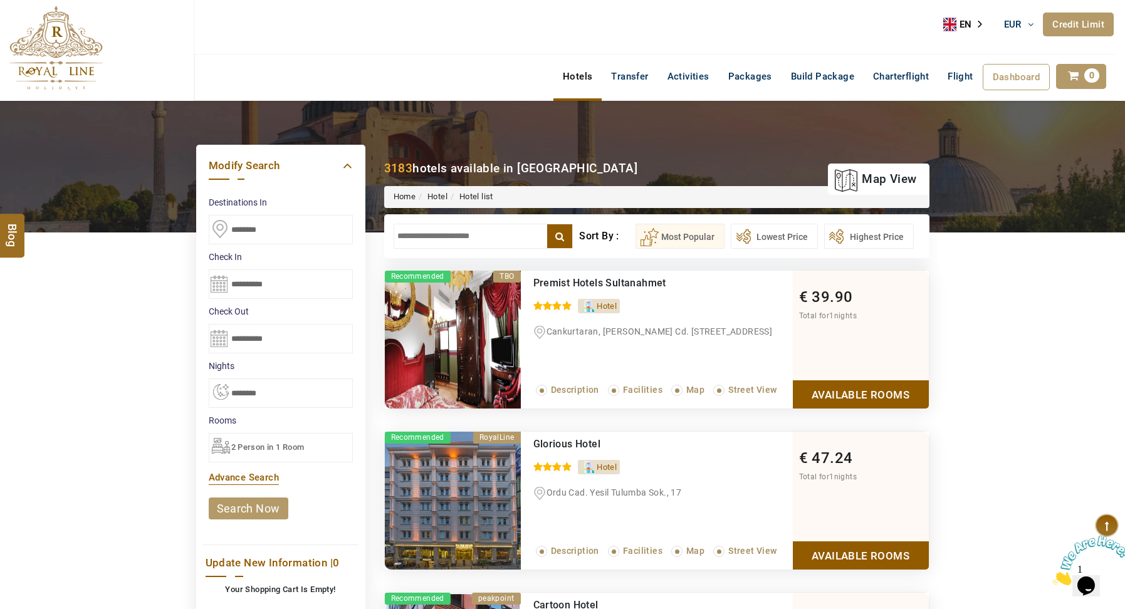
click at [510, 242] on input "text" at bounding box center [484, 236] width 180 height 25
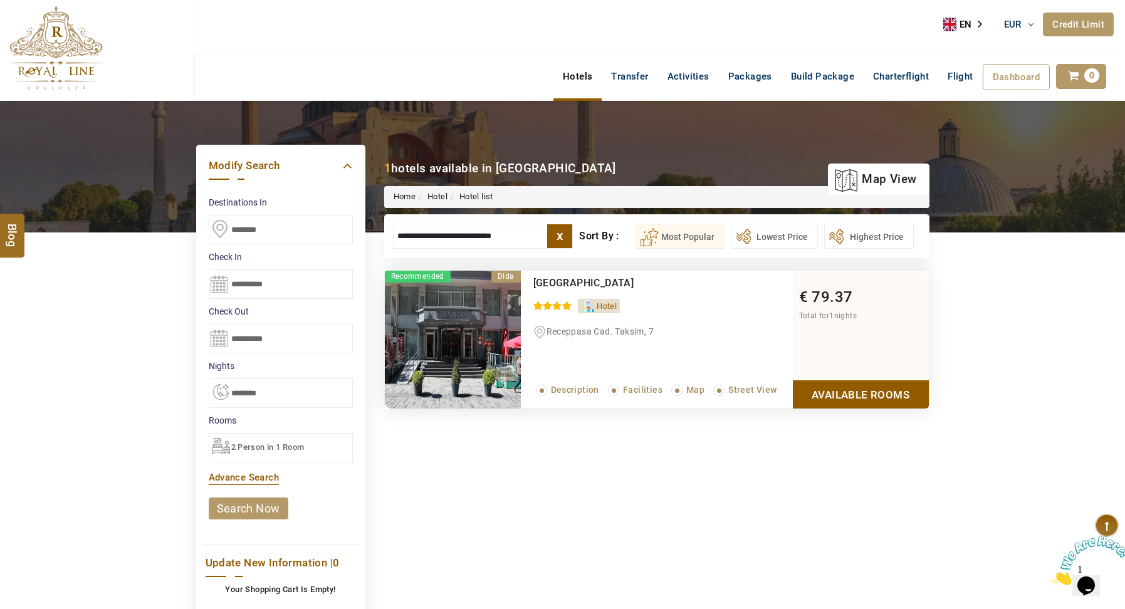
type input "**********"
click at [819, 404] on link "Available Rooms" at bounding box center [861, 394] width 136 height 28
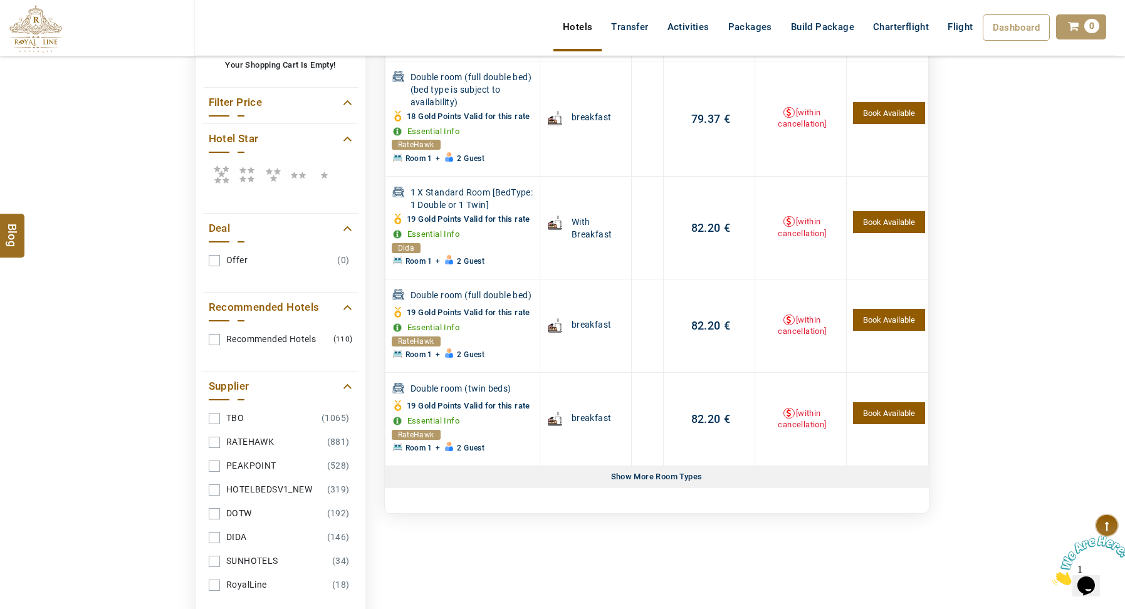
scroll to position [612, 0]
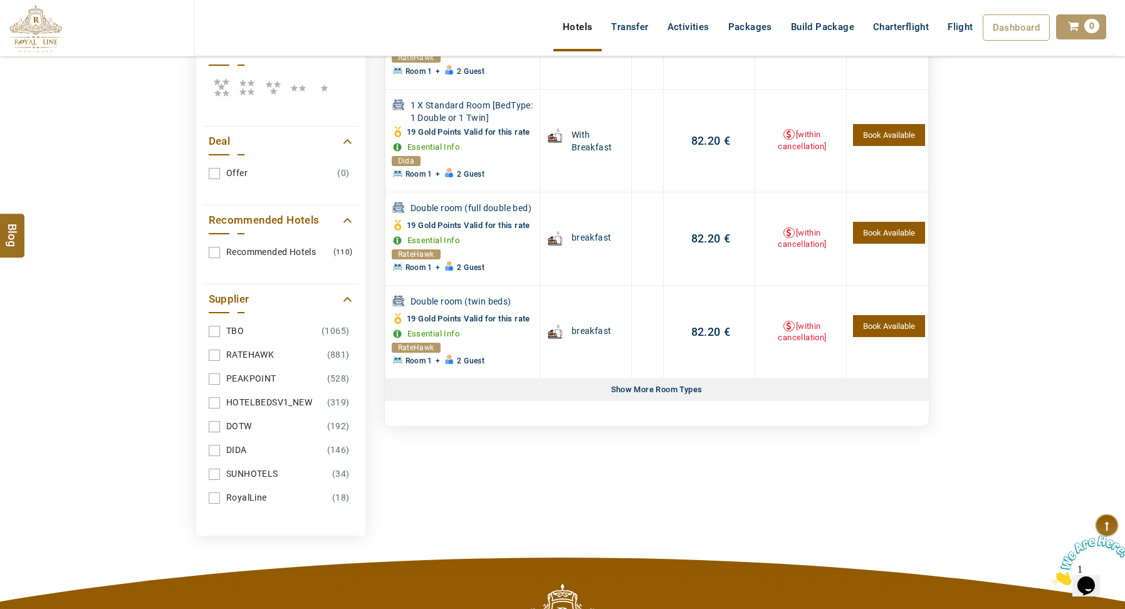
click at [327, 486] on link "RoyalLine (18)" at bounding box center [281, 497] width 144 height 23
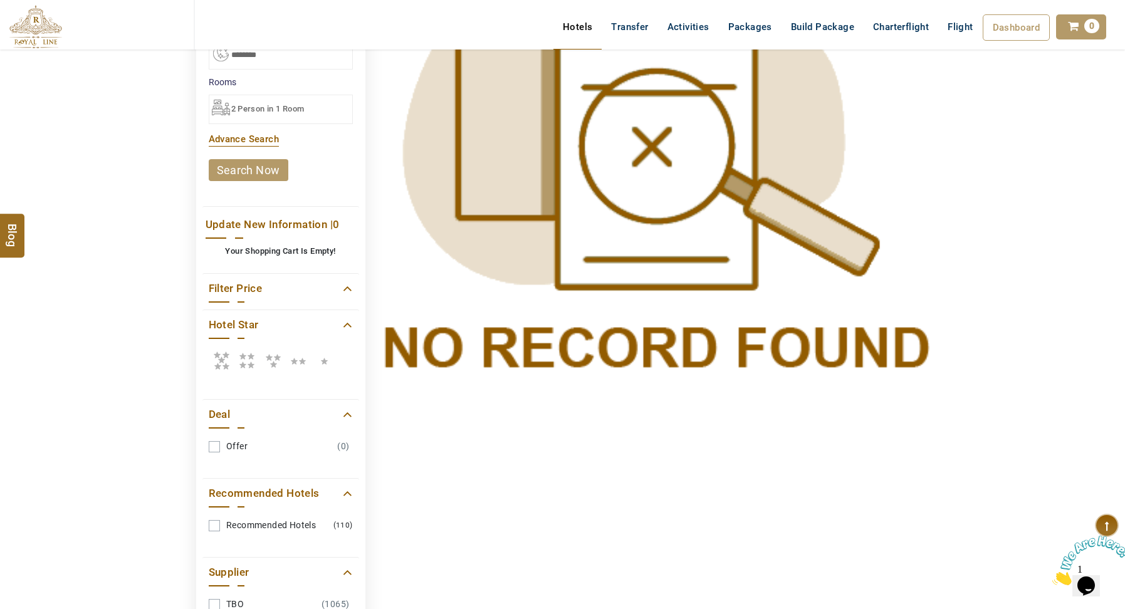
scroll to position [0, 0]
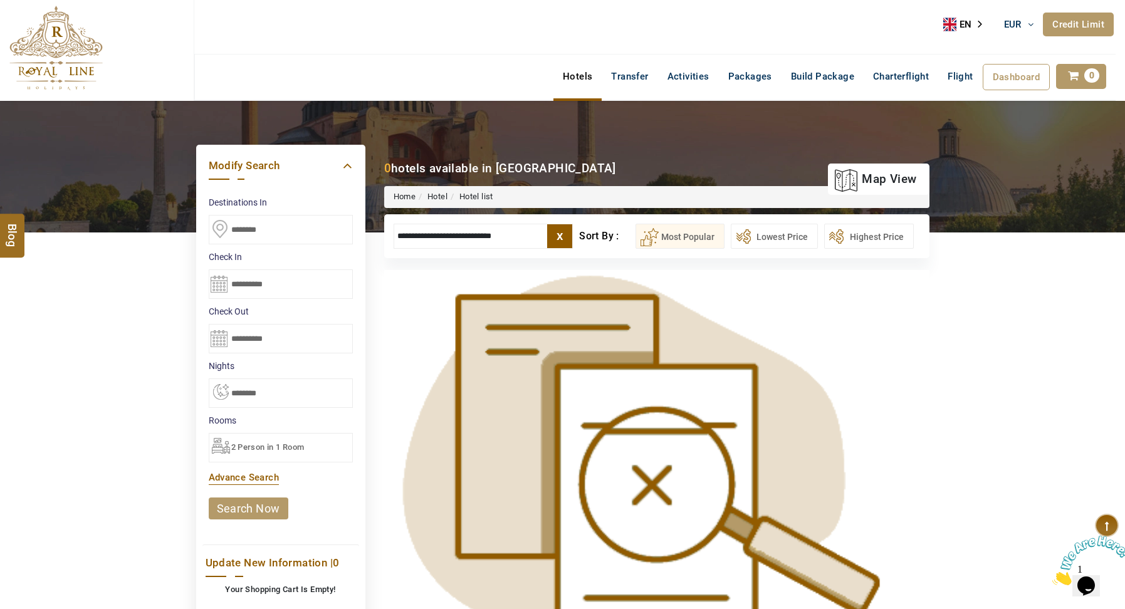
click at [560, 246] on label "x" at bounding box center [559, 236] width 25 height 24
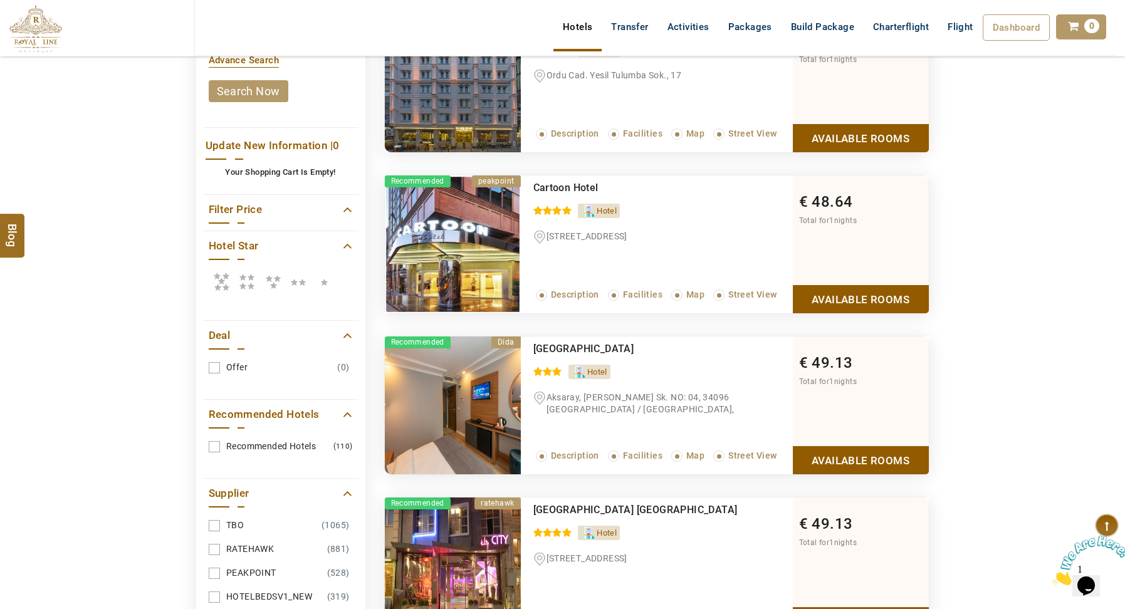
scroll to position [625, 0]
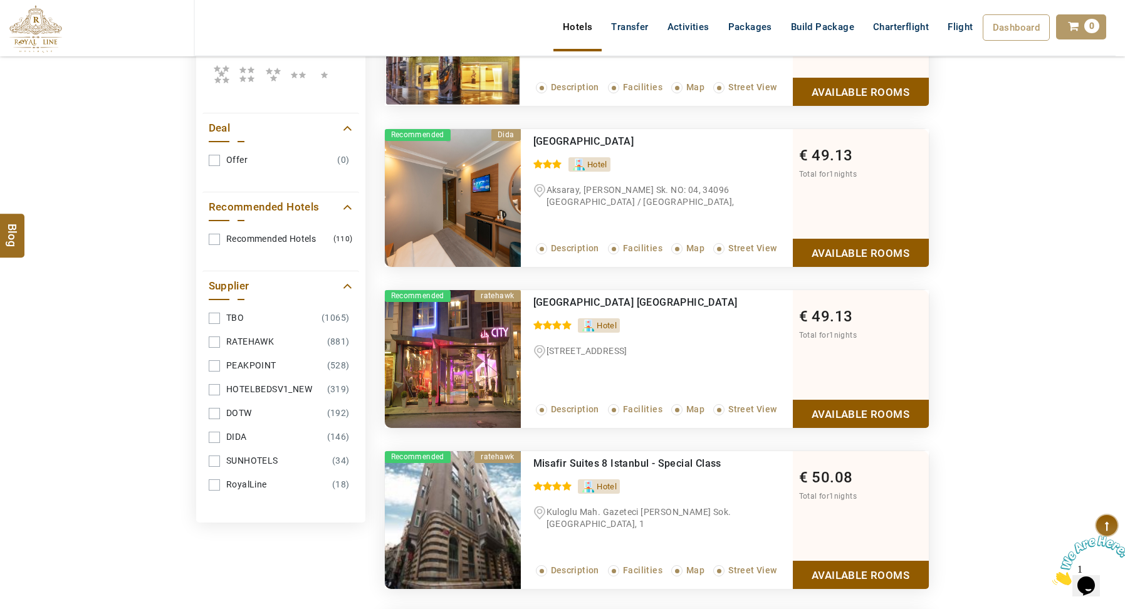
click at [241, 473] on link "RoyalLine (18)" at bounding box center [281, 484] width 144 height 23
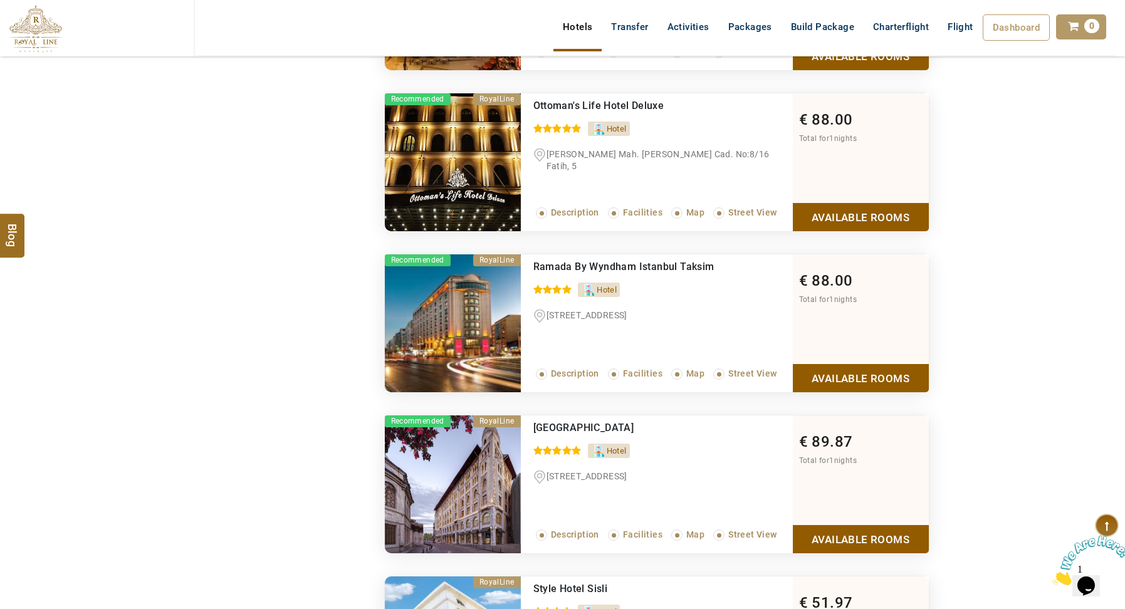
scroll to position [1143, 0]
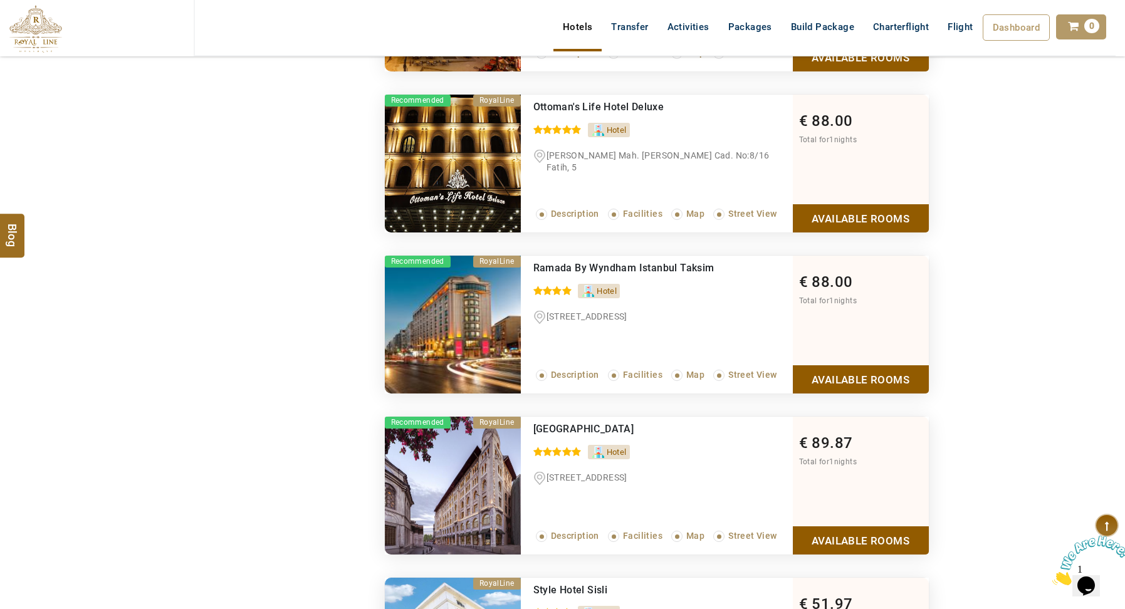
click at [812, 536] on link "Available Rooms" at bounding box center [861, 540] width 136 height 28
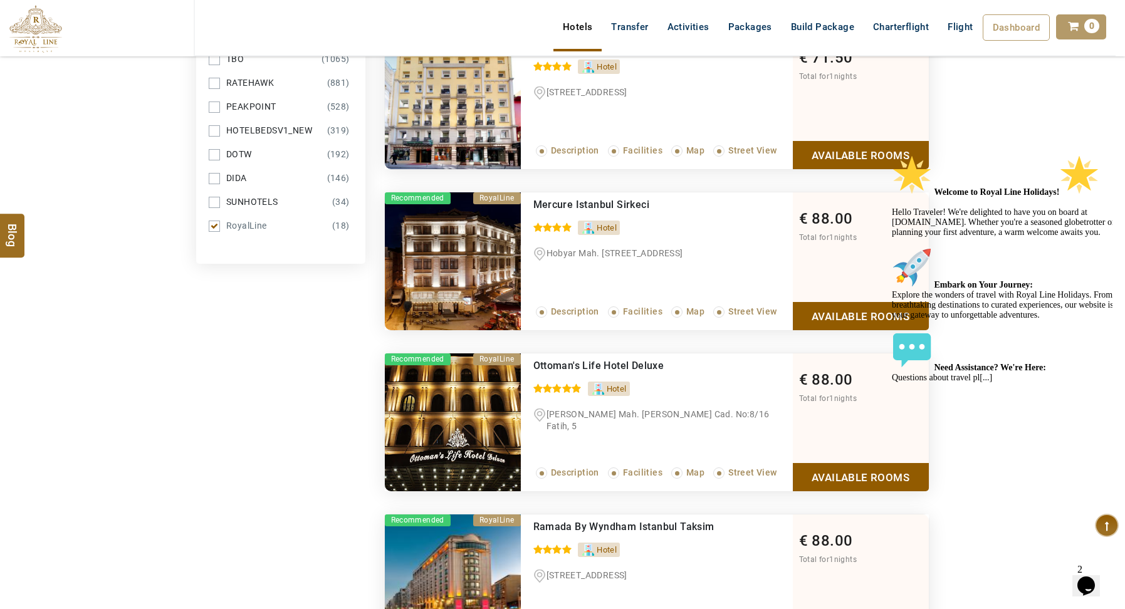
scroll to position [838, 0]
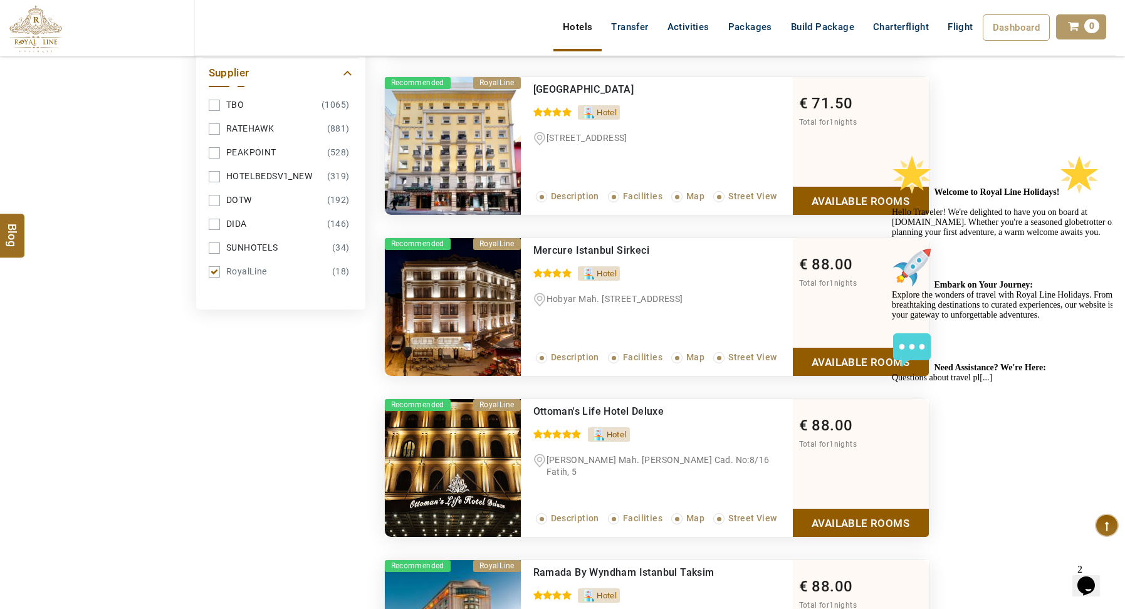
click at [892, 155] on icon "Chat attention grabber" at bounding box center [892, 155] width 0 height 0
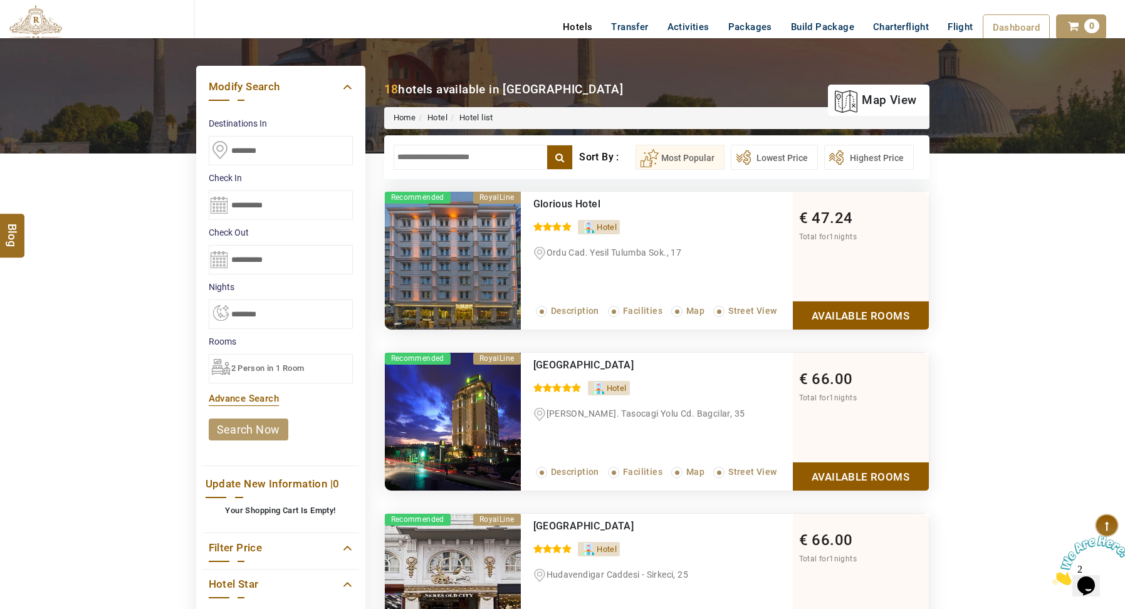
scroll to position [0, 0]
